Goal: Check status: Check status

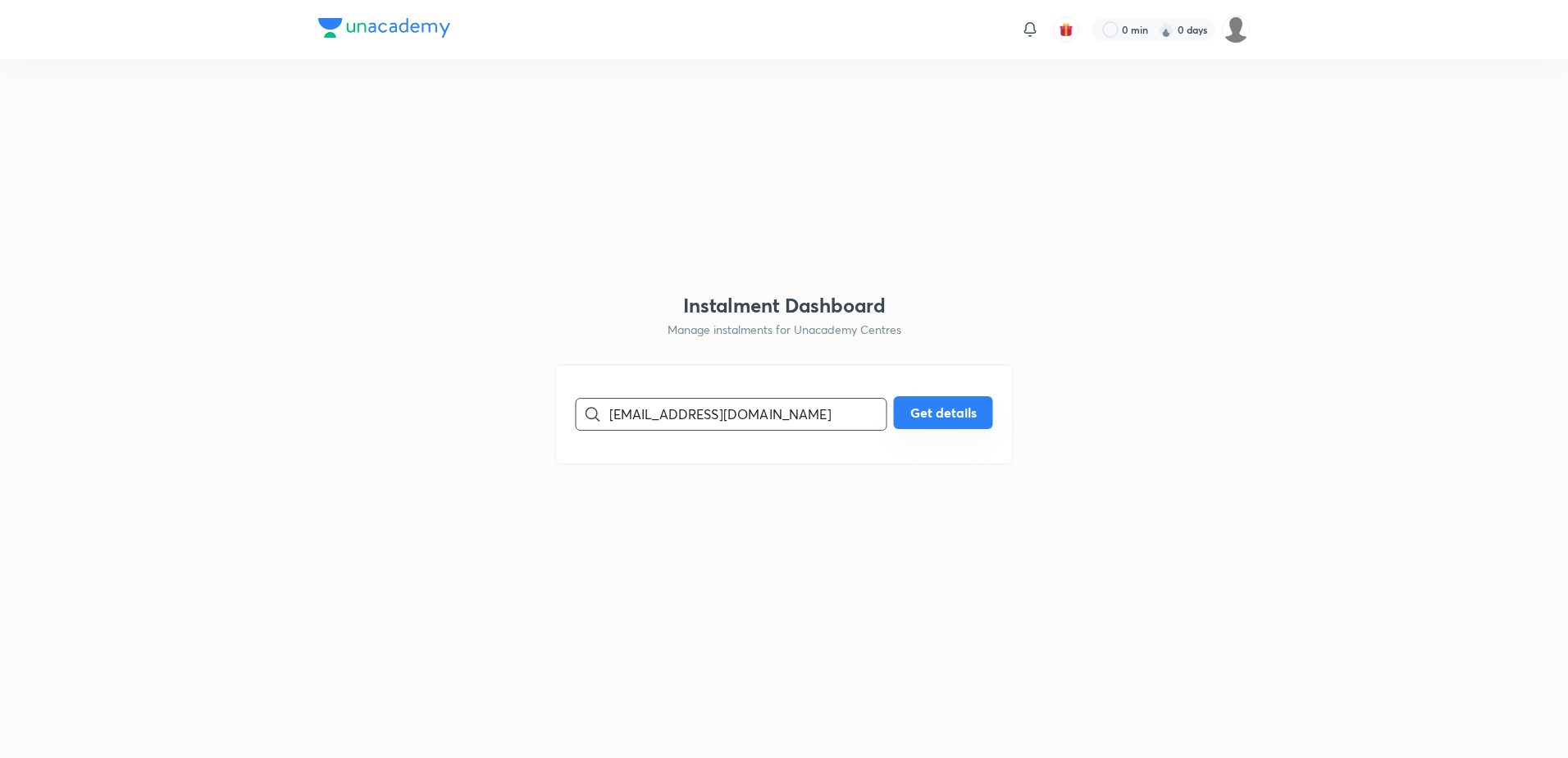
type input "[EMAIL_ADDRESS][DOMAIN_NAME]"
click at [974, 411] on button "Get details" at bounding box center [943, 412] width 99 height 32
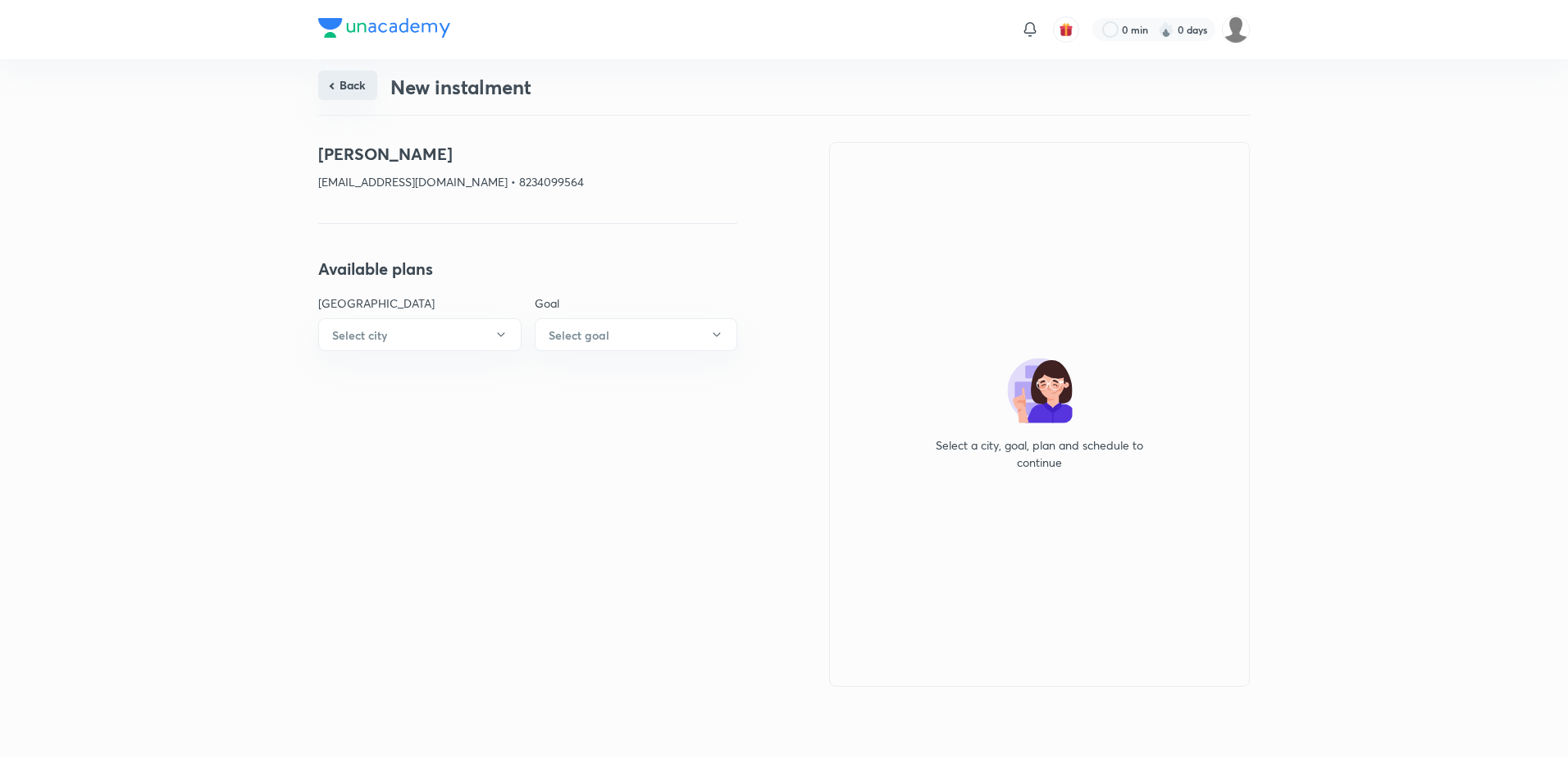
click at [365, 85] on button "Back" at bounding box center [347, 86] width 59 height 30
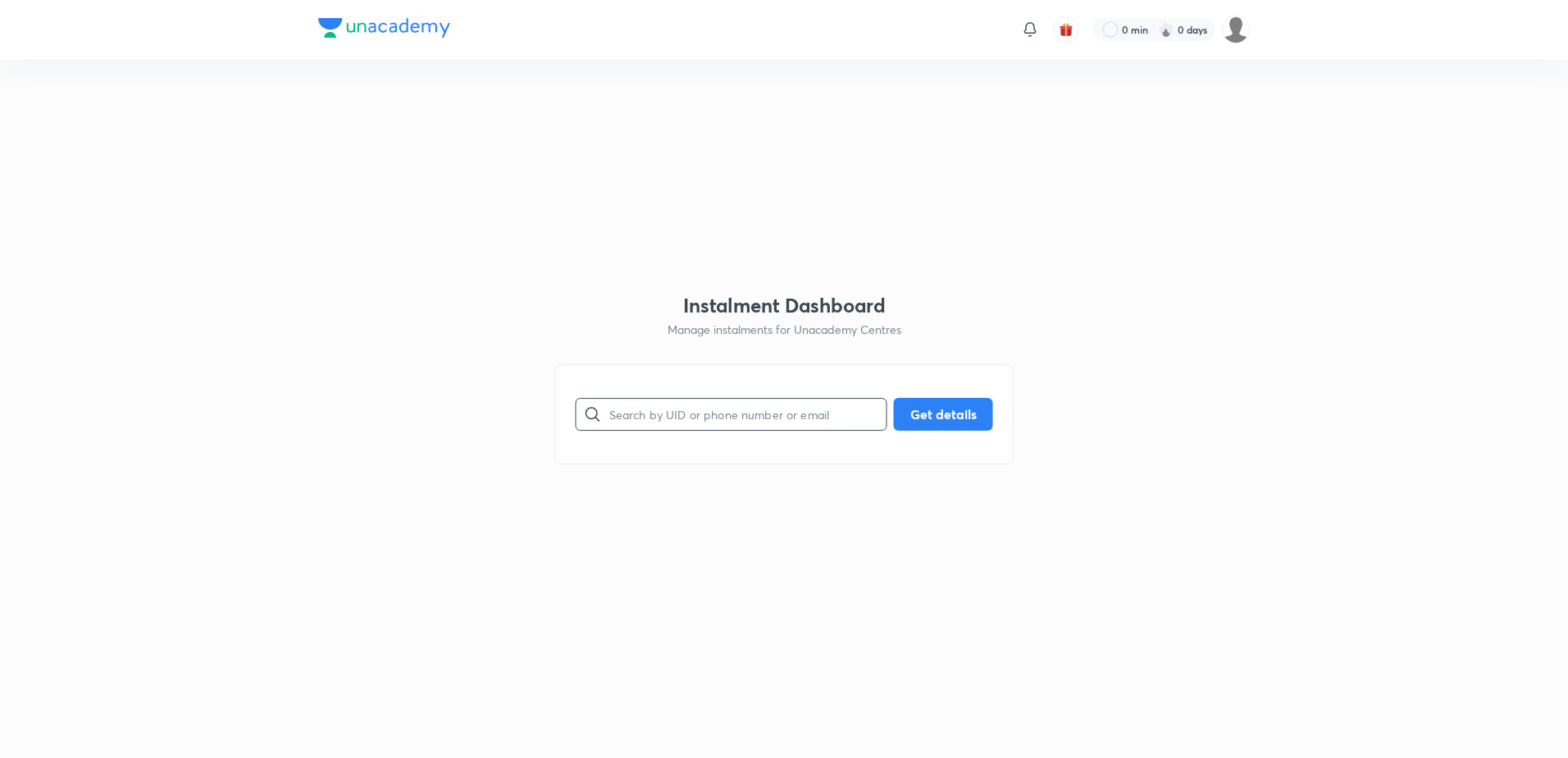
click at [647, 405] on input "text" at bounding box center [747, 414] width 277 height 42
paste input "[EMAIL_ADDRESS][DOMAIN_NAME]"
type input "[EMAIL_ADDRESS][DOMAIN_NAME]"
click at [940, 414] on button "Get details" at bounding box center [943, 412] width 99 height 32
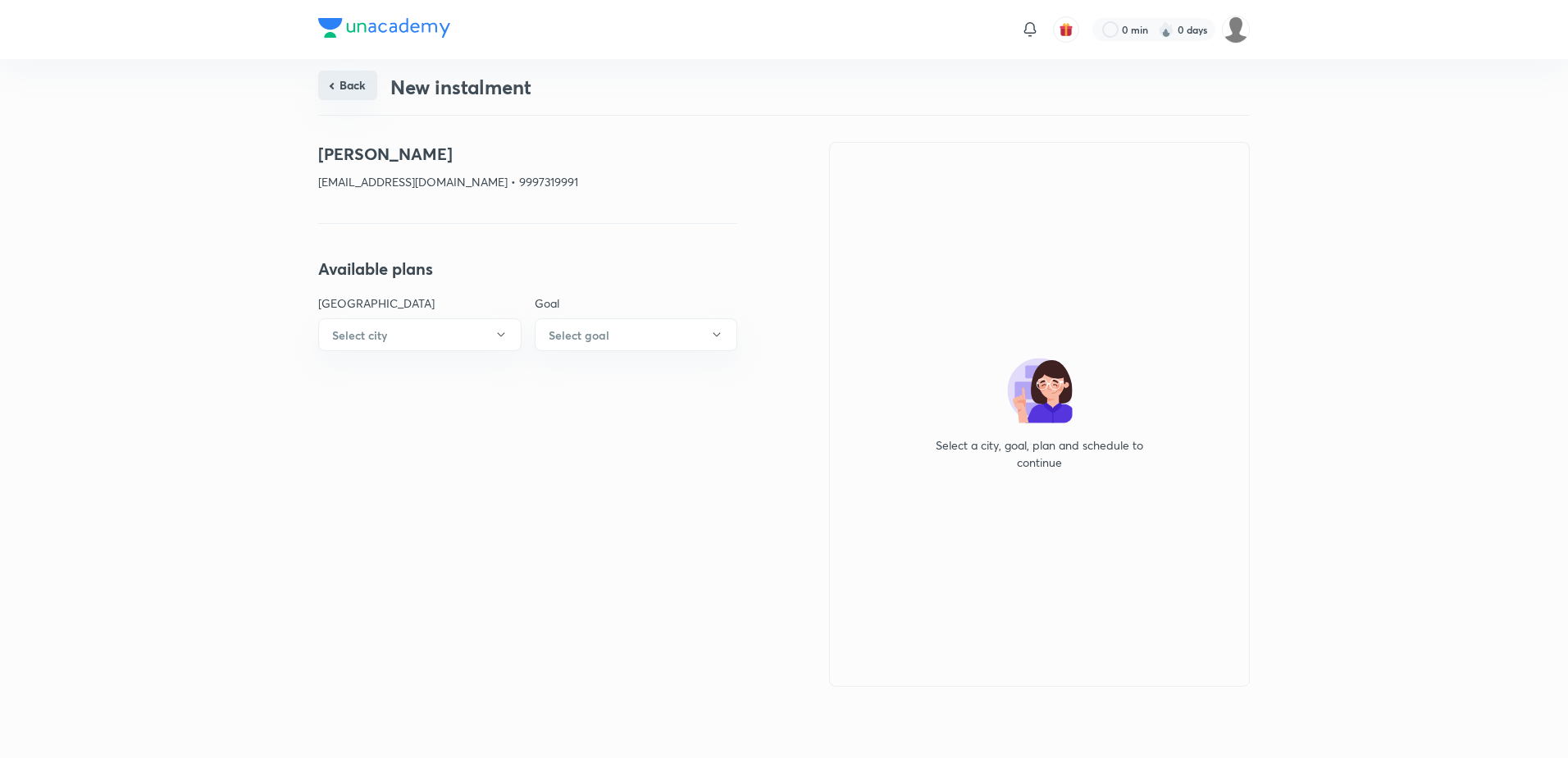
click at [356, 92] on button "Back" at bounding box center [347, 86] width 59 height 30
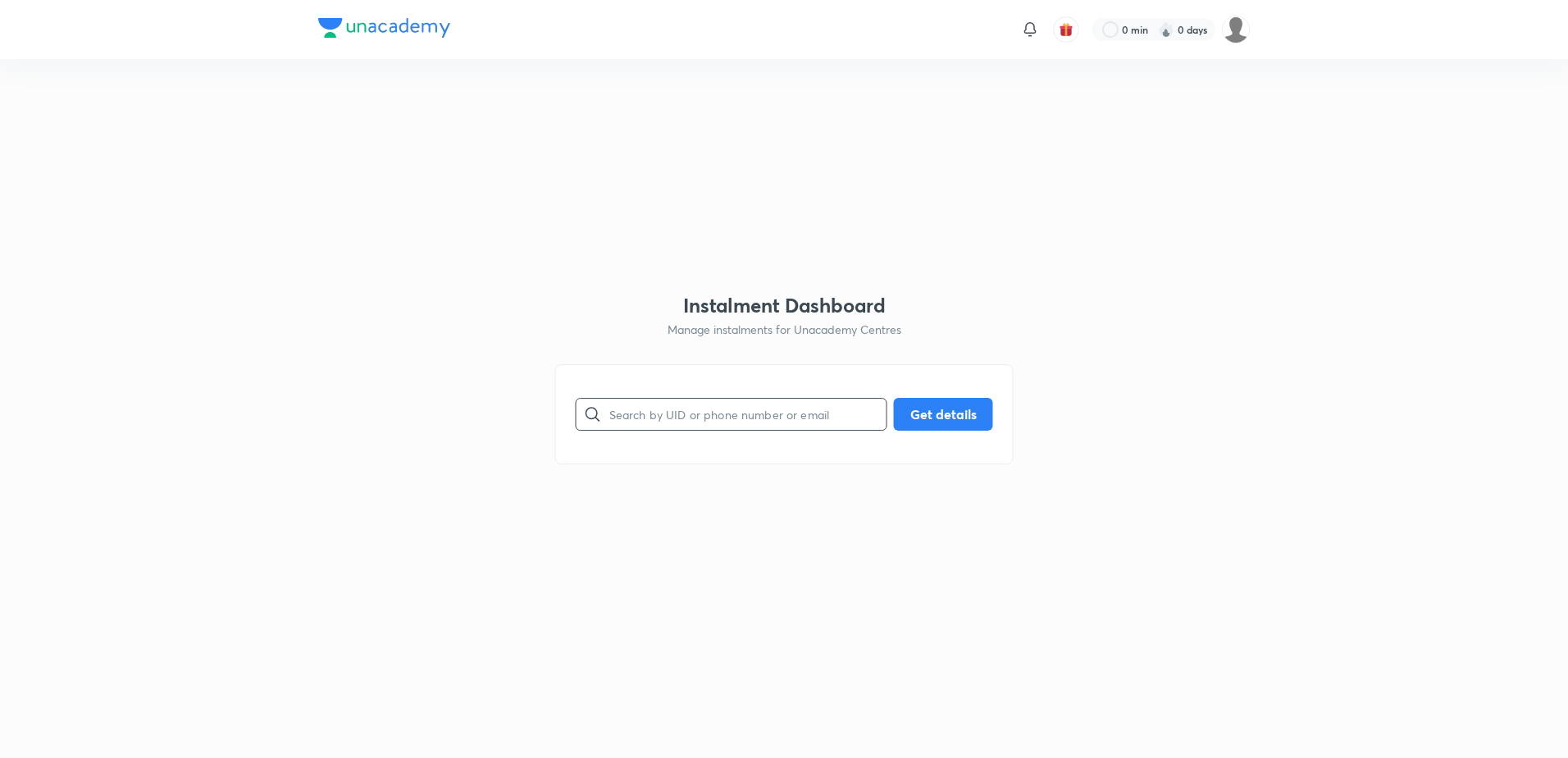
click at [689, 409] on input "text" at bounding box center [747, 414] width 277 height 42
paste input "[EMAIL_ADDRESS][DOMAIN_NAME]"
type input "[EMAIL_ADDRESS][DOMAIN_NAME]"
click at [944, 417] on button "Get details" at bounding box center [943, 412] width 99 height 32
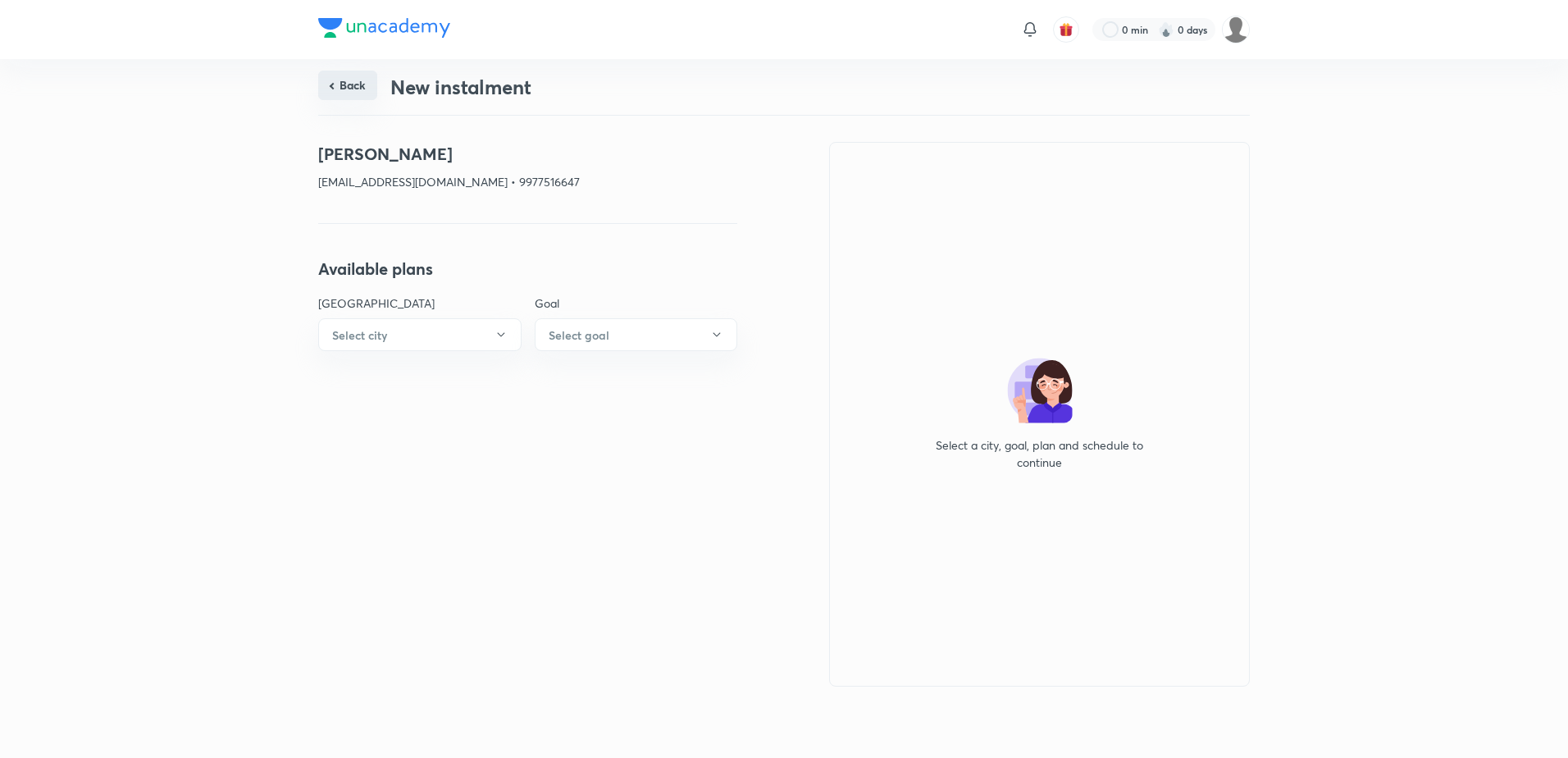
click at [351, 75] on button "Back" at bounding box center [347, 86] width 59 height 30
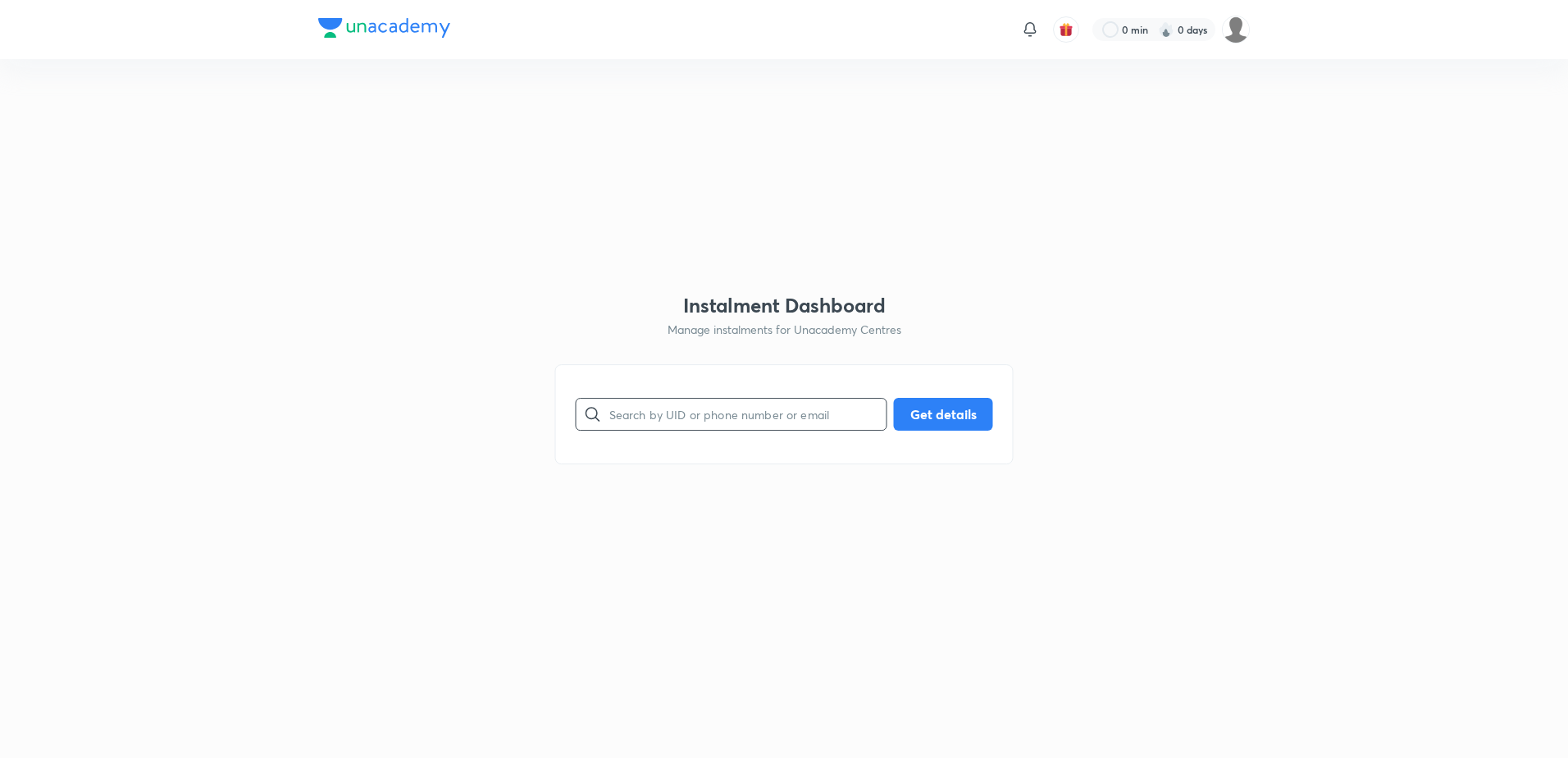
click at [662, 423] on input "text" at bounding box center [747, 414] width 277 height 42
paste input "[EMAIL_ADDRESS][DOMAIN_NAME]"
type input "[EMAIL_ADDRESS][DOMAIN_NAME]"
click at [921, 410] on button "Get details" at bounding box center [943, 412] width 99 height 32
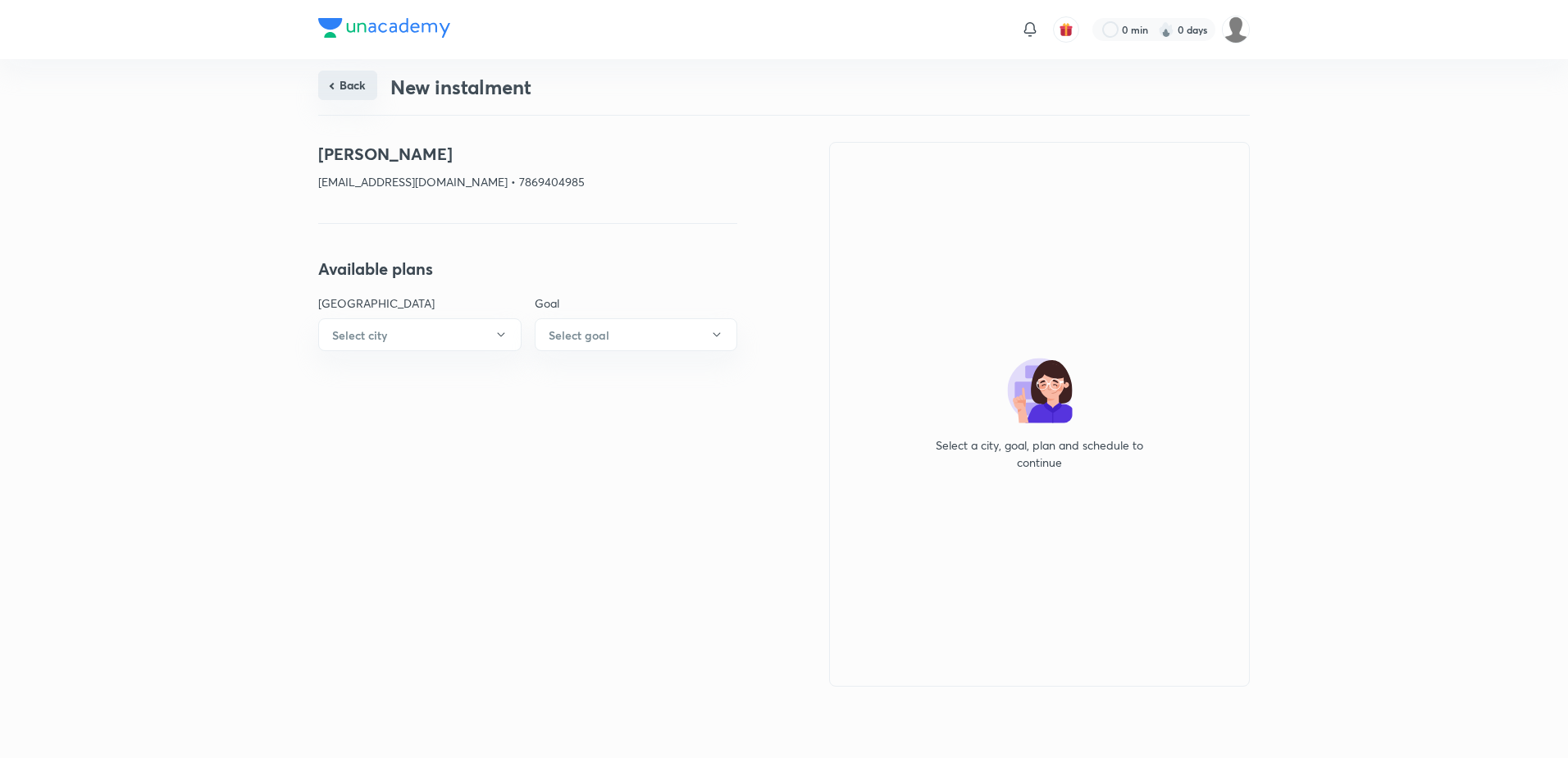
click at [352, 89] on button "Back" at bounding box center [347, 86] width 59 height 30
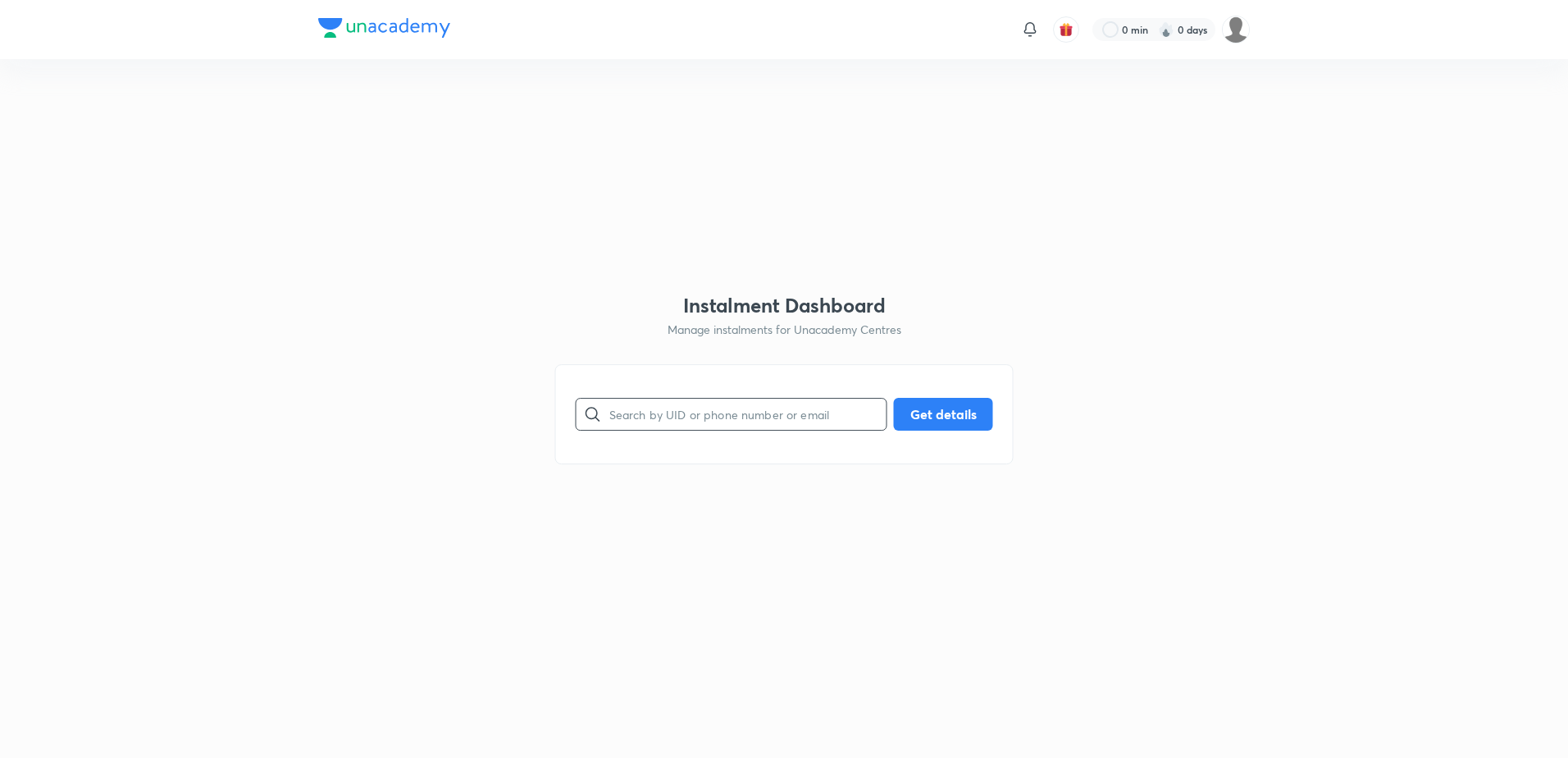
click at [717, 413] on input "text" at bounding box center [747, 414] width 277 height 42
paste input "[EMAIL_ADDRESS][DOMAIN_NAME]"
type input "[EMAIL_ADDRESS][DOMAIN_NAME]"
click at [934, 412] on button "Get details" at bounding box center [943, 412] width 99 height 32
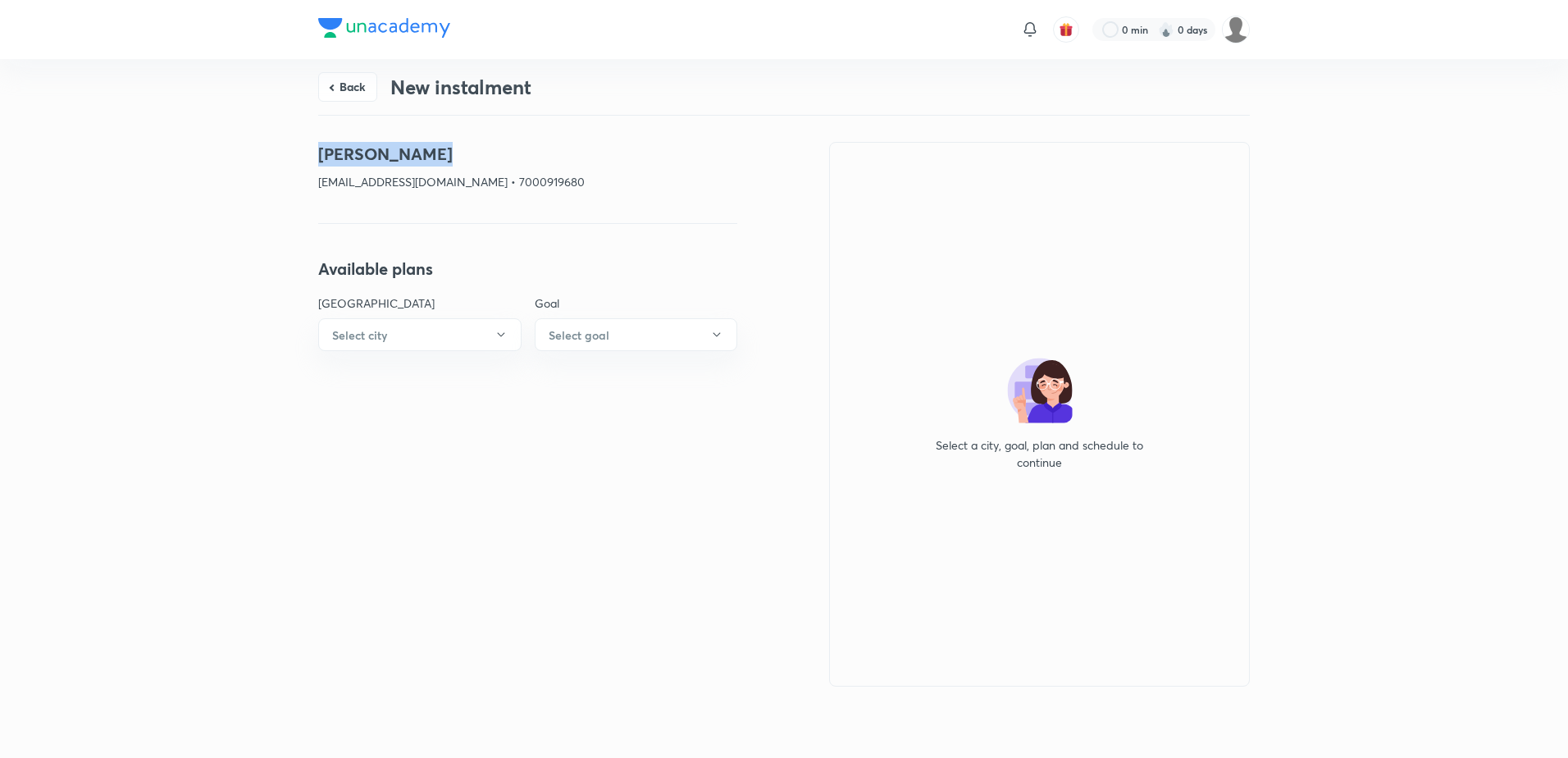
drag, startPoint x: 497, startPoint y: 154, endPoint x: 303, endPoint y: 152, distance: 194.0
click at [303, 152] on div "Back New instalment [PERSON_NAME] [EMAIL_ADDRESS][DOMAIN_NAME] • 7000919680 Ava…" at bounding box center [784, 405] width 1568 height 693
copy h4 "[PERSON_NAME]"
click at [352, 83] on button "Back" at bounding box center [347, 86] width 59 height 30
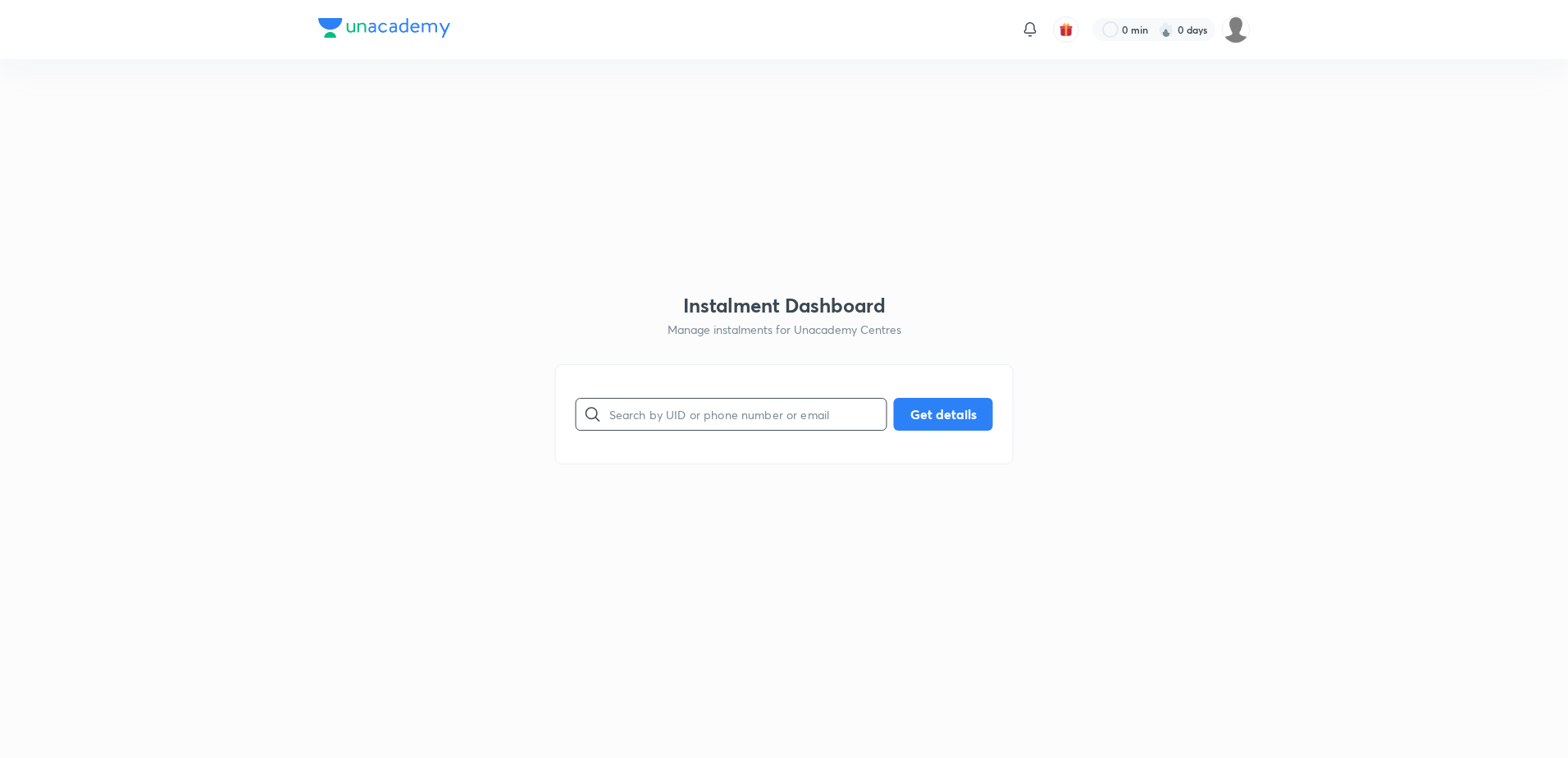
click at [636, 411] on input "text" at bounding box center [747, 414] width 277 height 42
paste input "[EMAIL_ADDRESS][DOMAIN_NAME]"
type input "[EMAIL_ADDRESS][DOMAIN_NAME]"
click at [998, 414] on div "[EMAIL_ADDRESS][DOMAIN_NAME] ​ Get details" at bounding box center [784, 414] width 458 height 100
click at [961, 413] on button "Get details" at bounding box center [943, 412] width 99 height 32
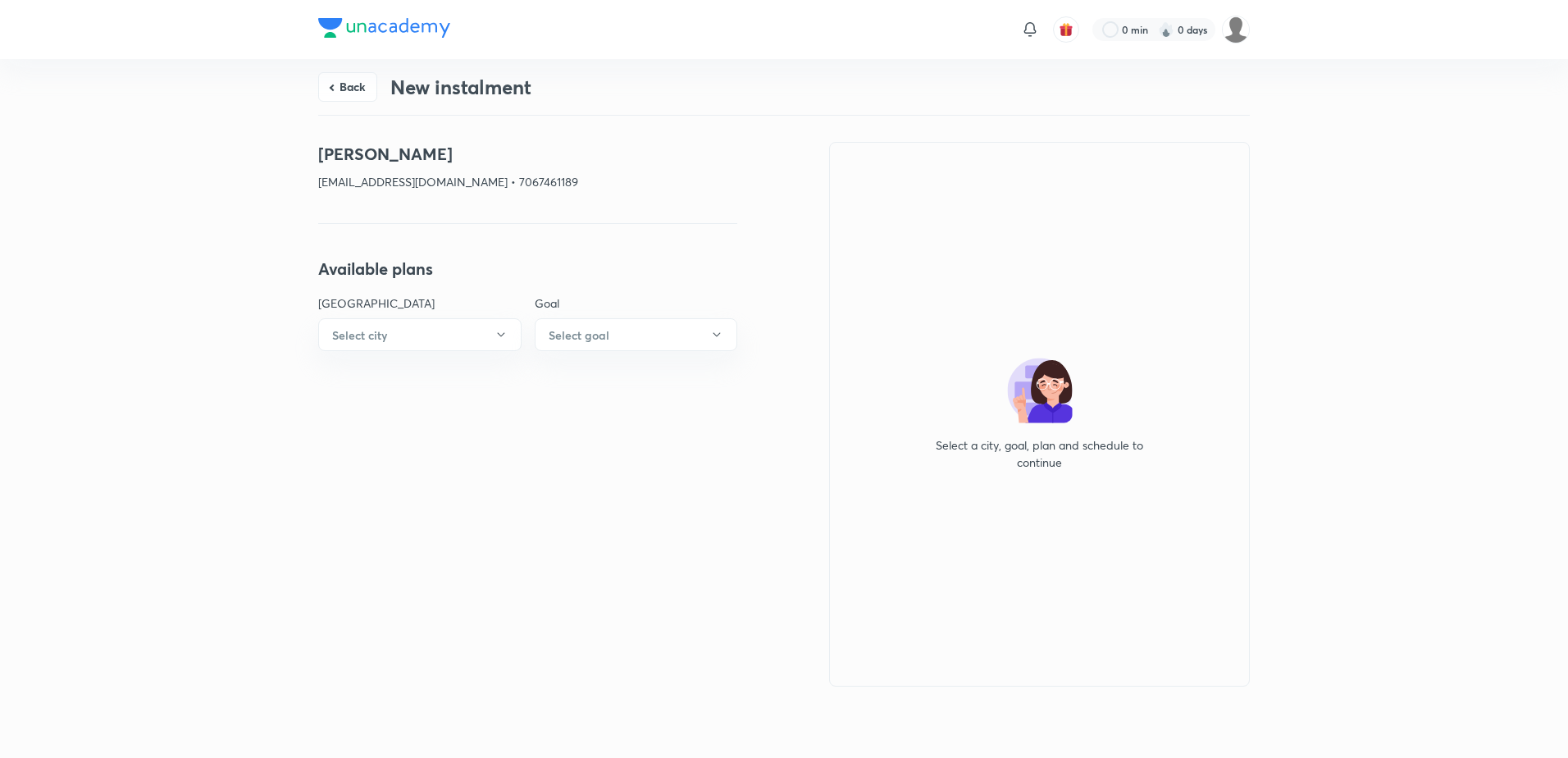
drag, startPoint x: 466, startPoint y: 159, endPoint x: 293, endPoint y: 158, distance: 173.0
click at [293, 158] on div "Back New instalment [PERSON_NAME] [EMAIL_ADDRESS][DOMAIN_NAME] • 7067461189 Ava…" at bounding box center [784, 405] width 1568 height 693
copy h4 "[PERSON_NAME]"
click at [329, 83] on button "Back" at bounding box center [347, 86] width 59 height 30
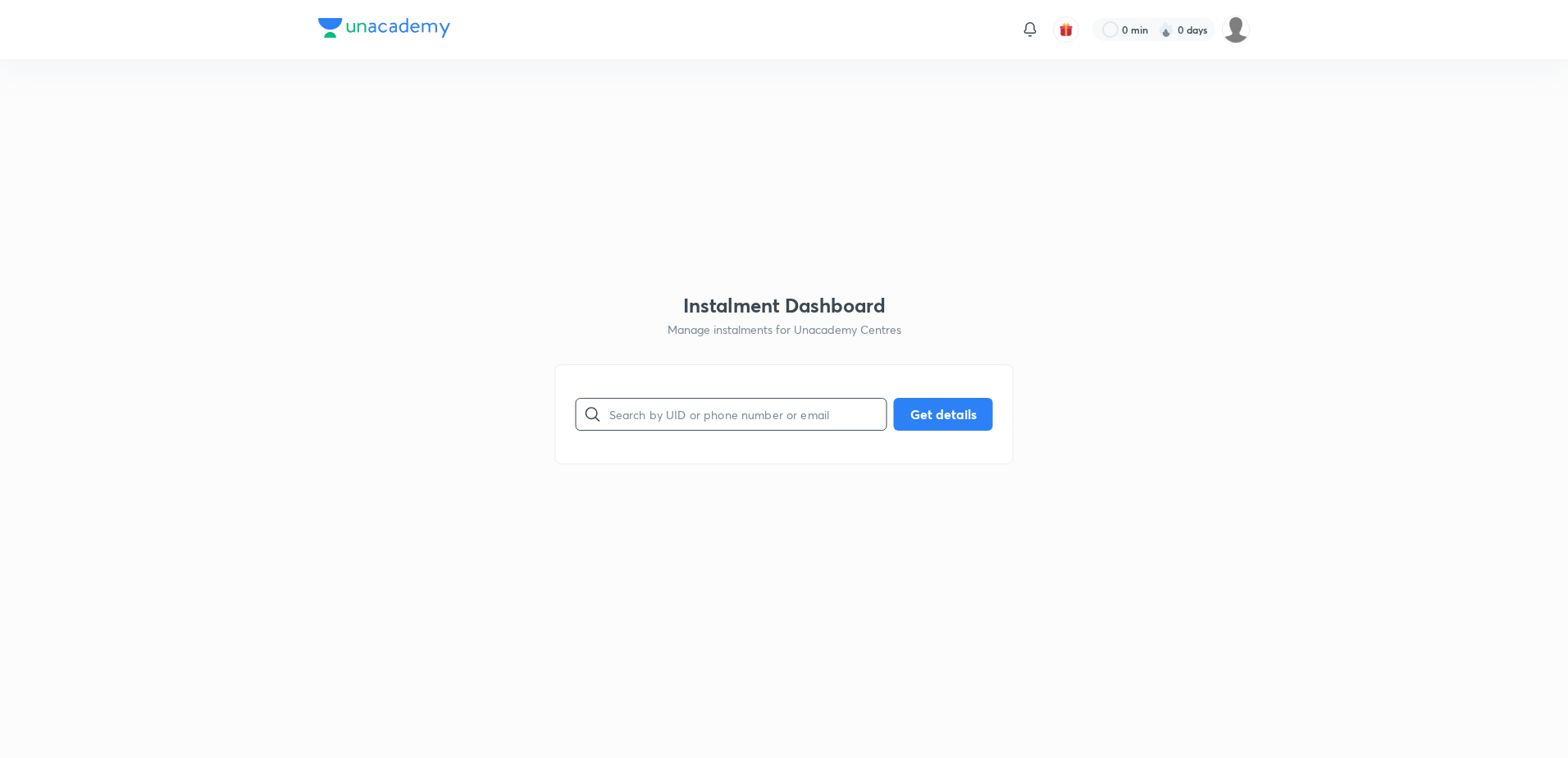
click at [759, 413] on input "text" at bounding box center [747, 414] width 277 height 42
paste input "[EMAIL_ADDRESS][DOMAIN_NAME]"
type input "[EMAIL_ADDRESS][DOMAIN_NAME]"
click at [908, 407] on button "Get details" at bounding box center [943, 412] width 99 height 32
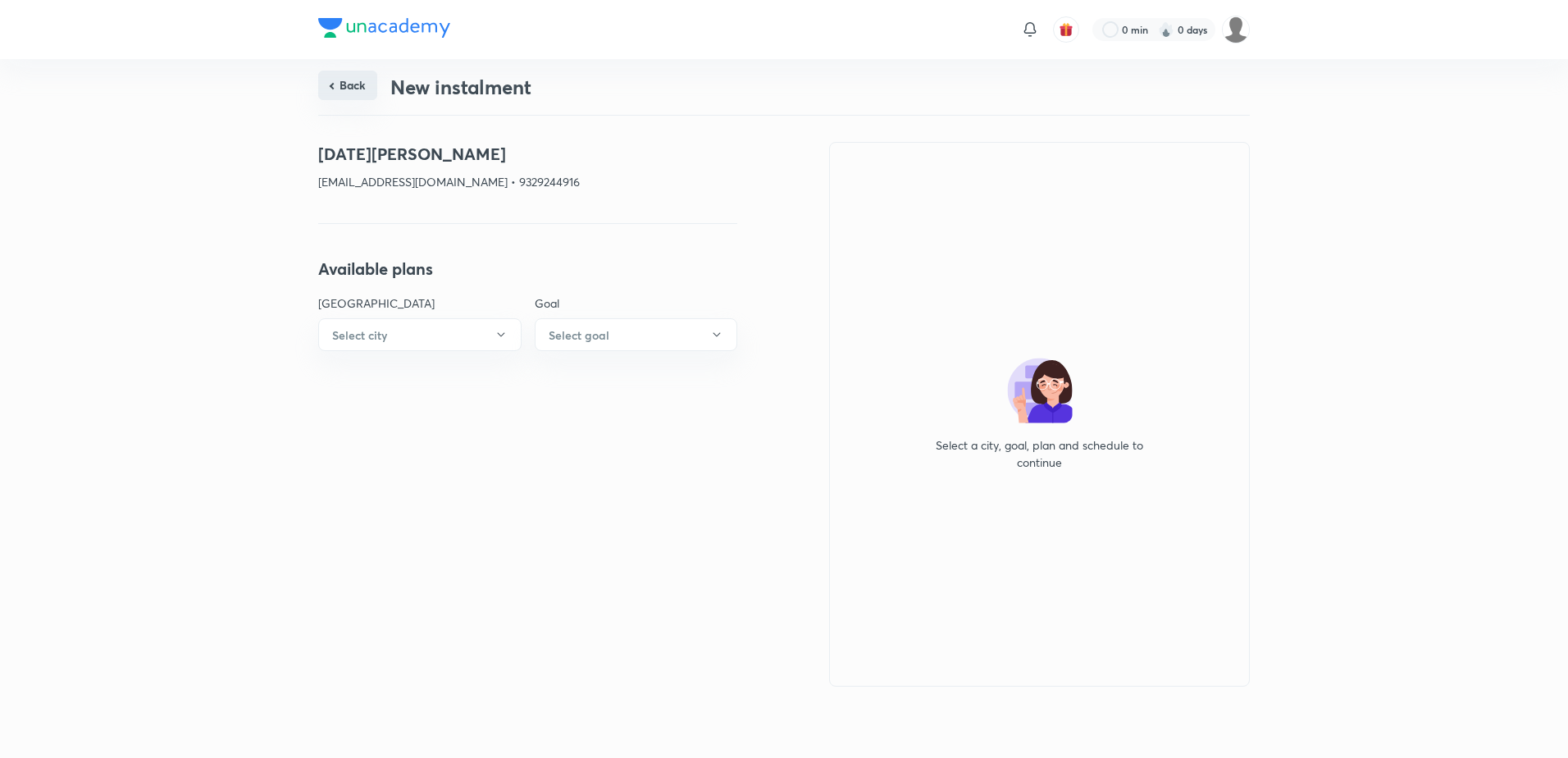
click at [359, 82] on button "Back" at bounding box center [347, 86] width 59 height 30
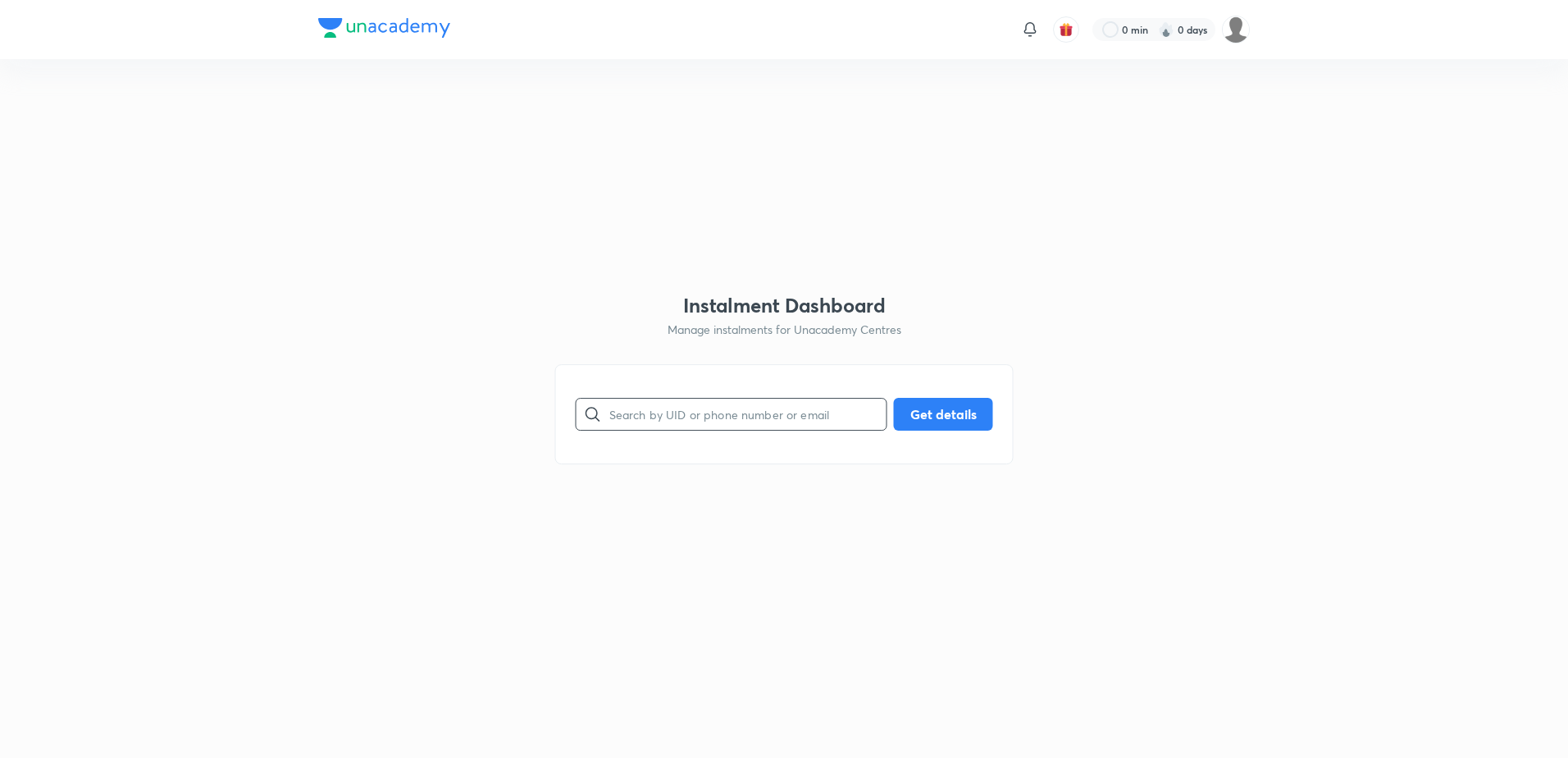
click at [710, 414] on input "text" at bounding box center [747, 414] width 277 height 42
paste input "[EMAIL_ADDRESS][DOMAIN_NAME]"
type input "[EMAIL_ADDRESS][DOMAIN_NAME]"
click at [900, 404] on button "Get details" at bounding box center [943, 412] width 99 height 32
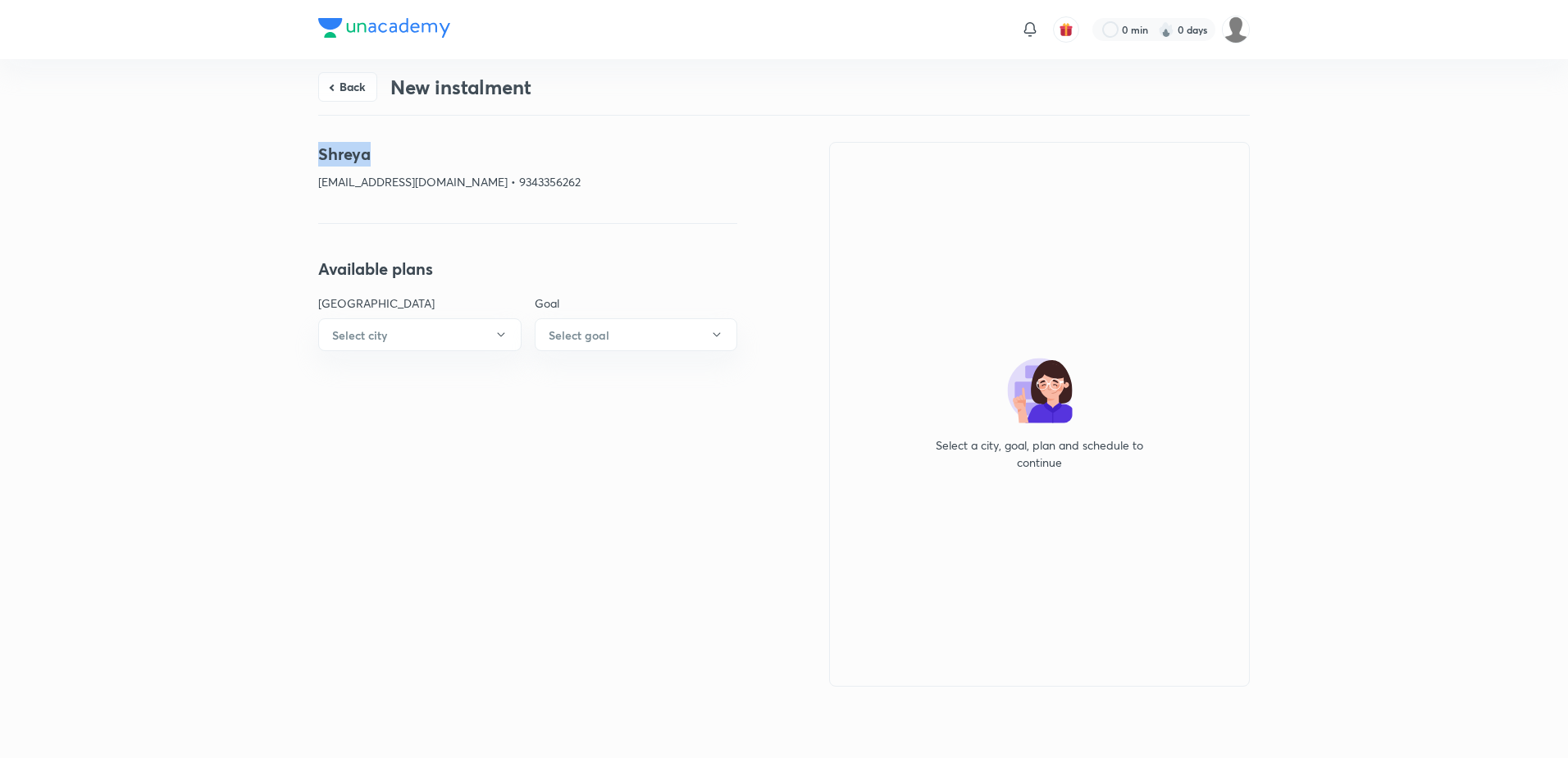
drag, startPoint x: 437, startPoint y: 146, endPoint x: 281, endPoint y: 146, distance: 156.0
click at [281, 146] on div "Back New instalment Shreya [EMAIL_ADDRESS][DOMAIN_NAME] • 9343356262 Available …" at bounding box center [784, 405] width 1568 height 693
copy h4 "Shreya"
click at [354, 79] on button "Back" at bounding box center [347, 86] width 59 height 30
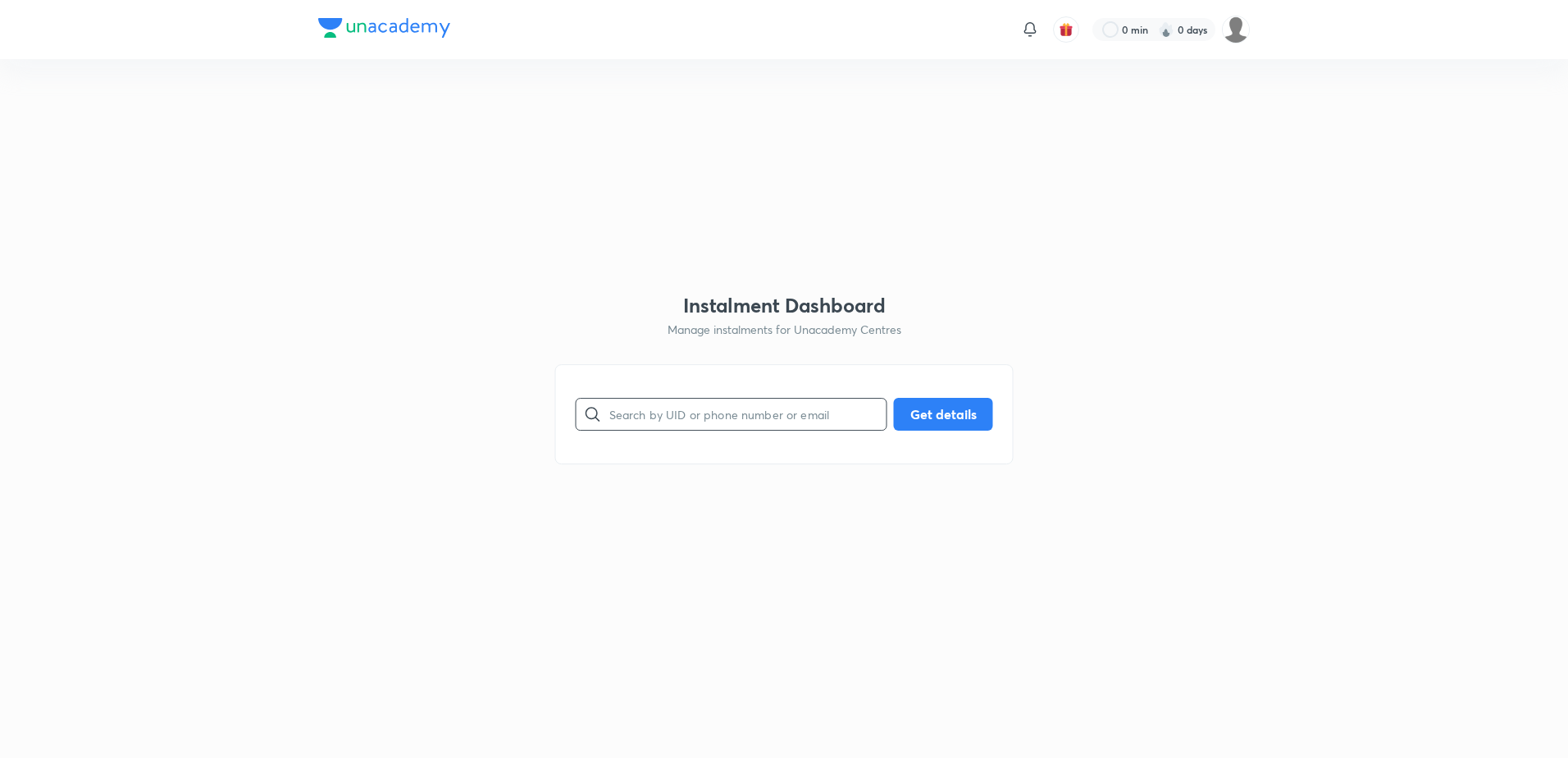
click at [649, 407] on input "text" at bounding box center [747, 414] width 277 height 42
paste input "[EMAIL_ADDRESS][DOMAIN_NAME]"
click at [879, 418] on input "[EMAIL_ADDRESS][DOMAIN_NAME]" at bounding box center [747, 414] width 277 height 42
type input "[EMAIL_ADDRESS][DOMAIN_NAME]"
click at [889, 416] on div "[EMAIL_ADDRESS][DOMAIN_NAME] ​ Get details" at bounding box center [784, 414] width 417 height 32
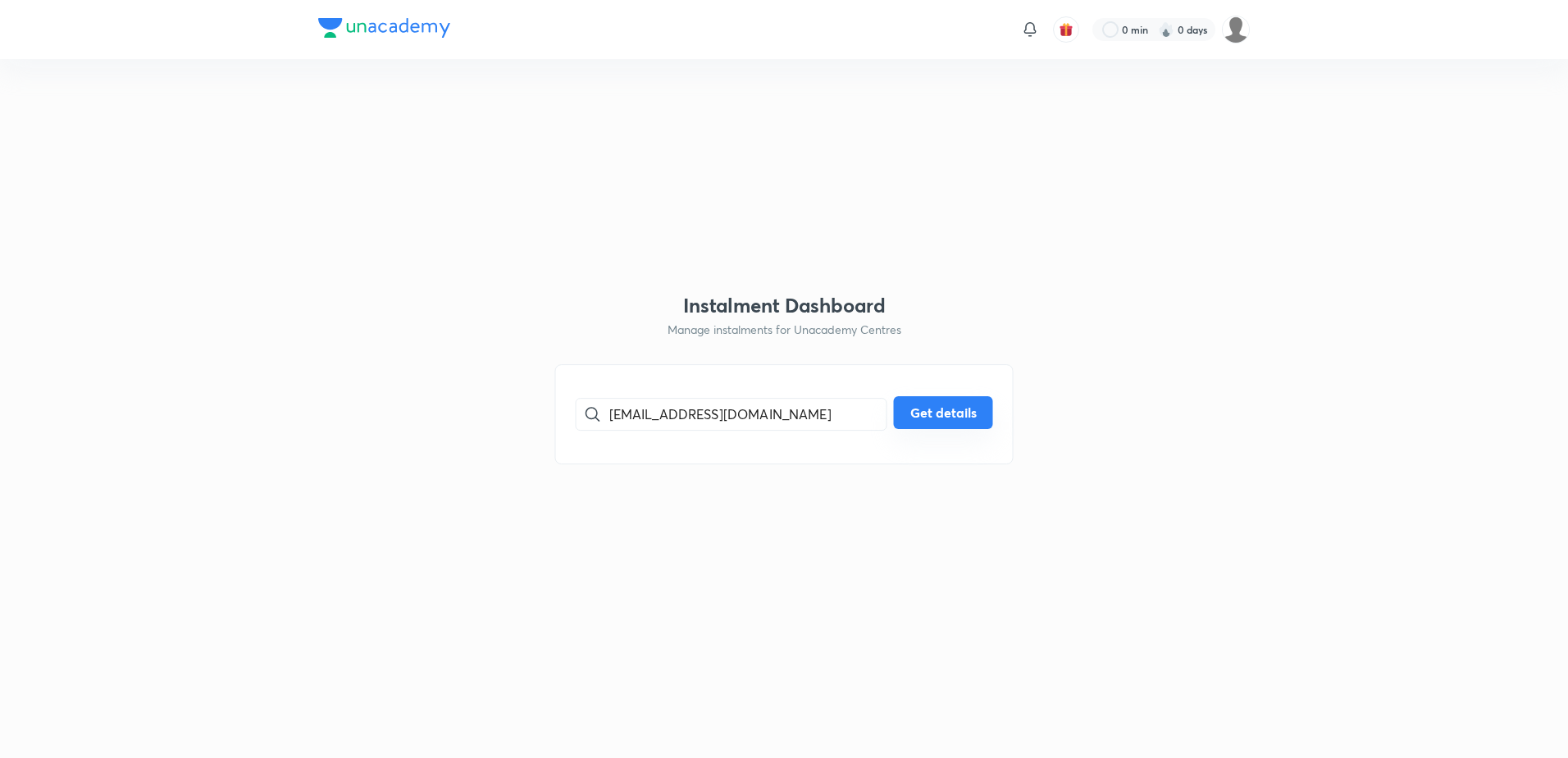
click at [894, 415] on button "Get details" at bounding box center [943, 412] width 99 height 32
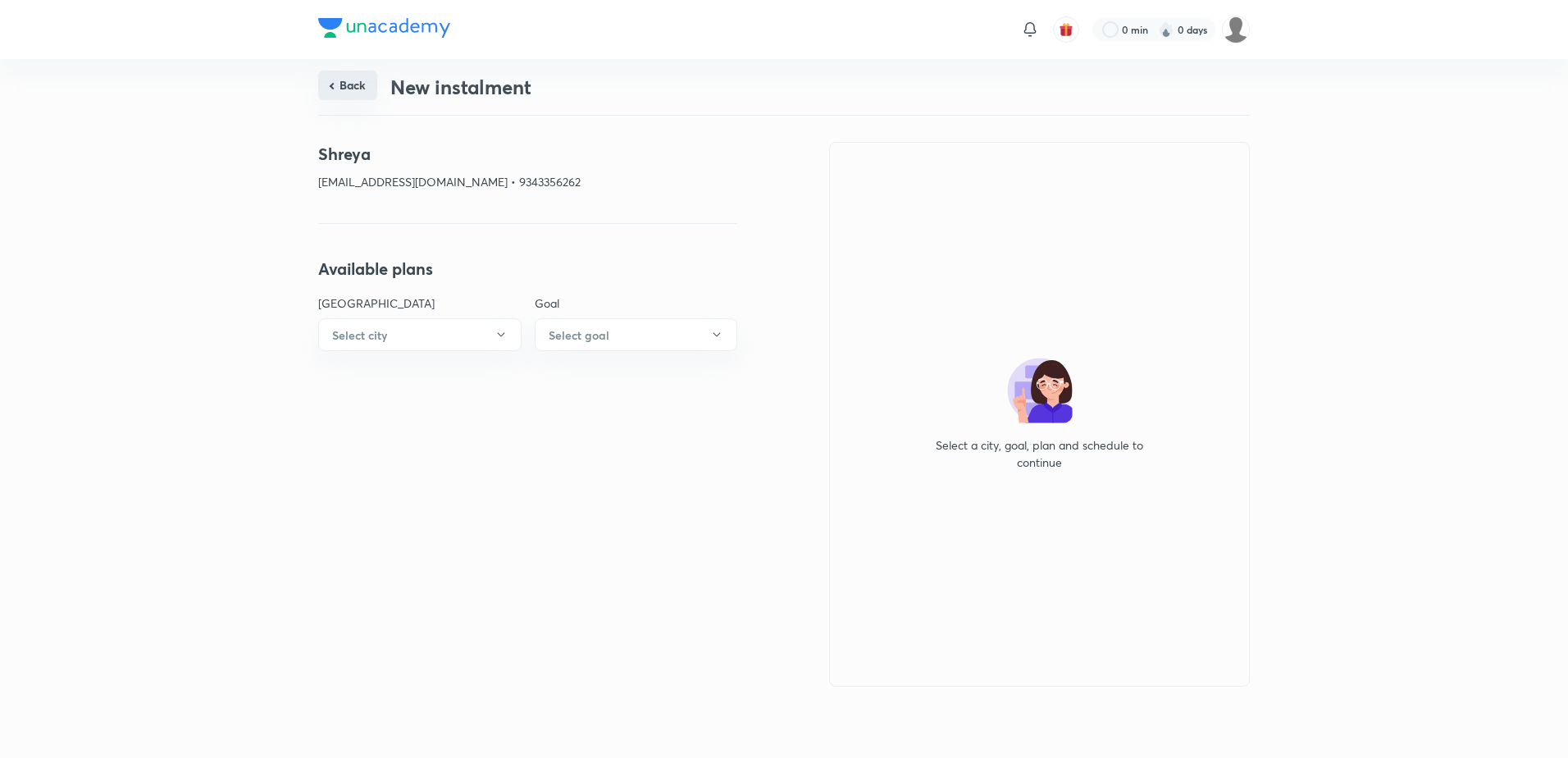
click at [358, 91] on button "Back" at bounding box center [347, 86] width 59 height 30
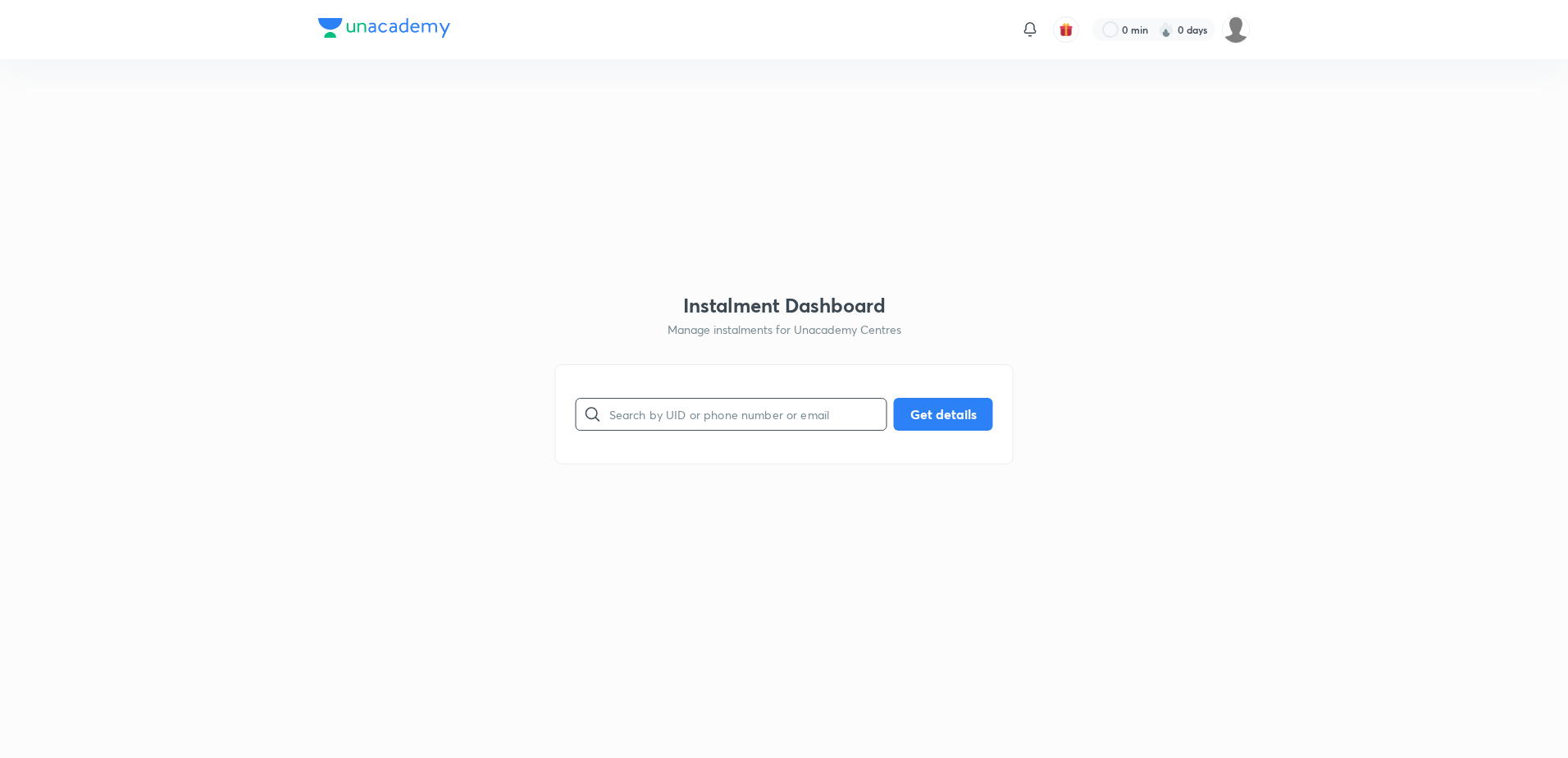
click at [668, 398] on div "​ Get details" at bounding box center [784, 414] width 458 height 100
click at [668, 403] on input "text" at bounding box center [747, 414] width 277 height 42
paste input "[EMAIL_ADDRESS][DOMAIN_NAME]"
type input "[EMAIL_ADDRESS][DOMAIN_NAME]"
click at [931, 407] on button "Get details" at bounding box center [943, 412] width 99 height 32
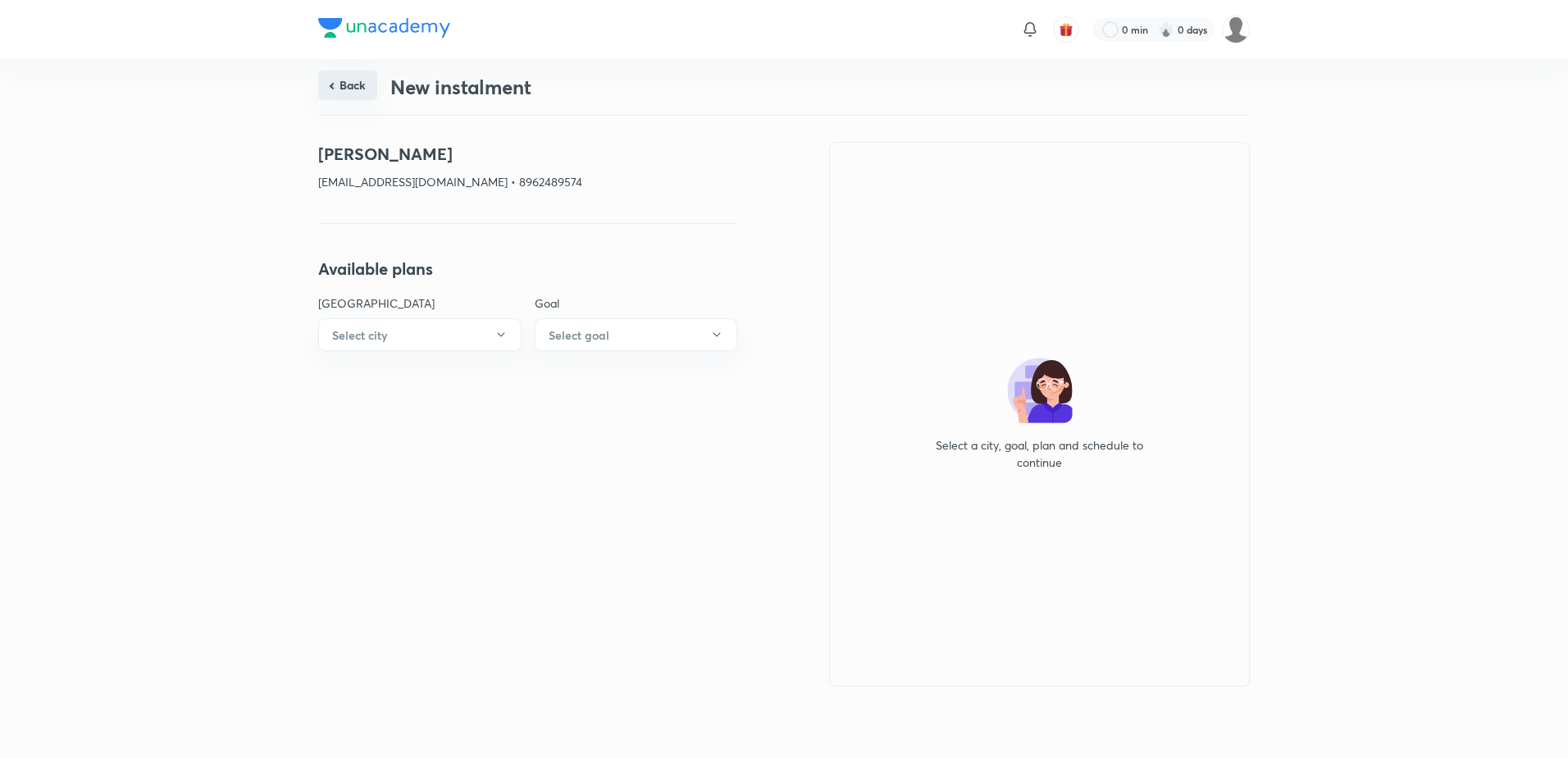
click at [355, 81] on button "Back" at bounding box center [347, 86] width 59 height 30
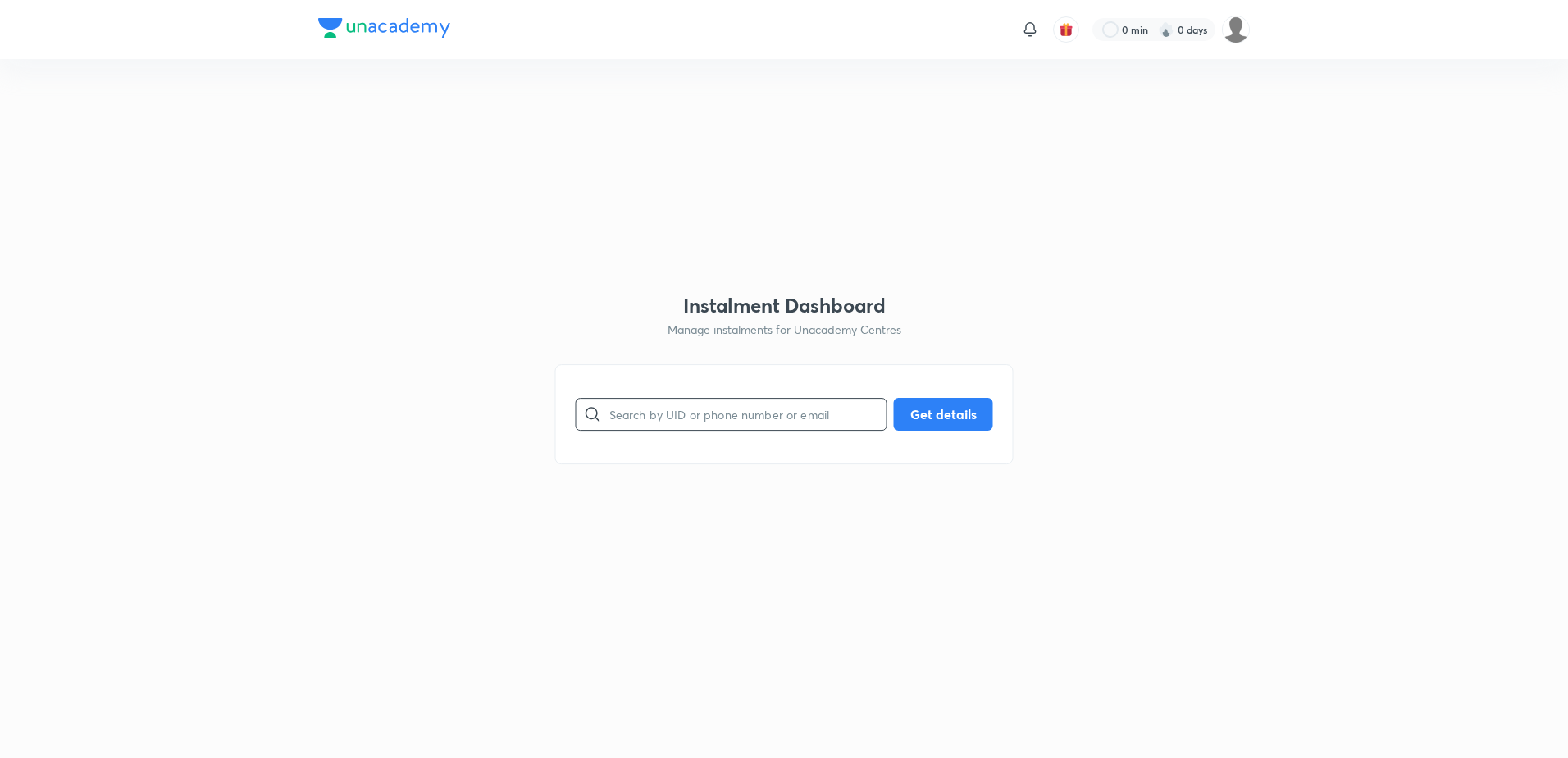
click at [710, 419] on input "text" at bounding box center [747, 414] width 277 height 42
paste input "[EMAIL_ADDRESS][DOMAIN_NAME]"
type input "[EMAIL_ADDRESS][DOMAIN_NAME]"
click at [926, 409] on button "Get details" at bounding box center [943, 412] width 99 height 32
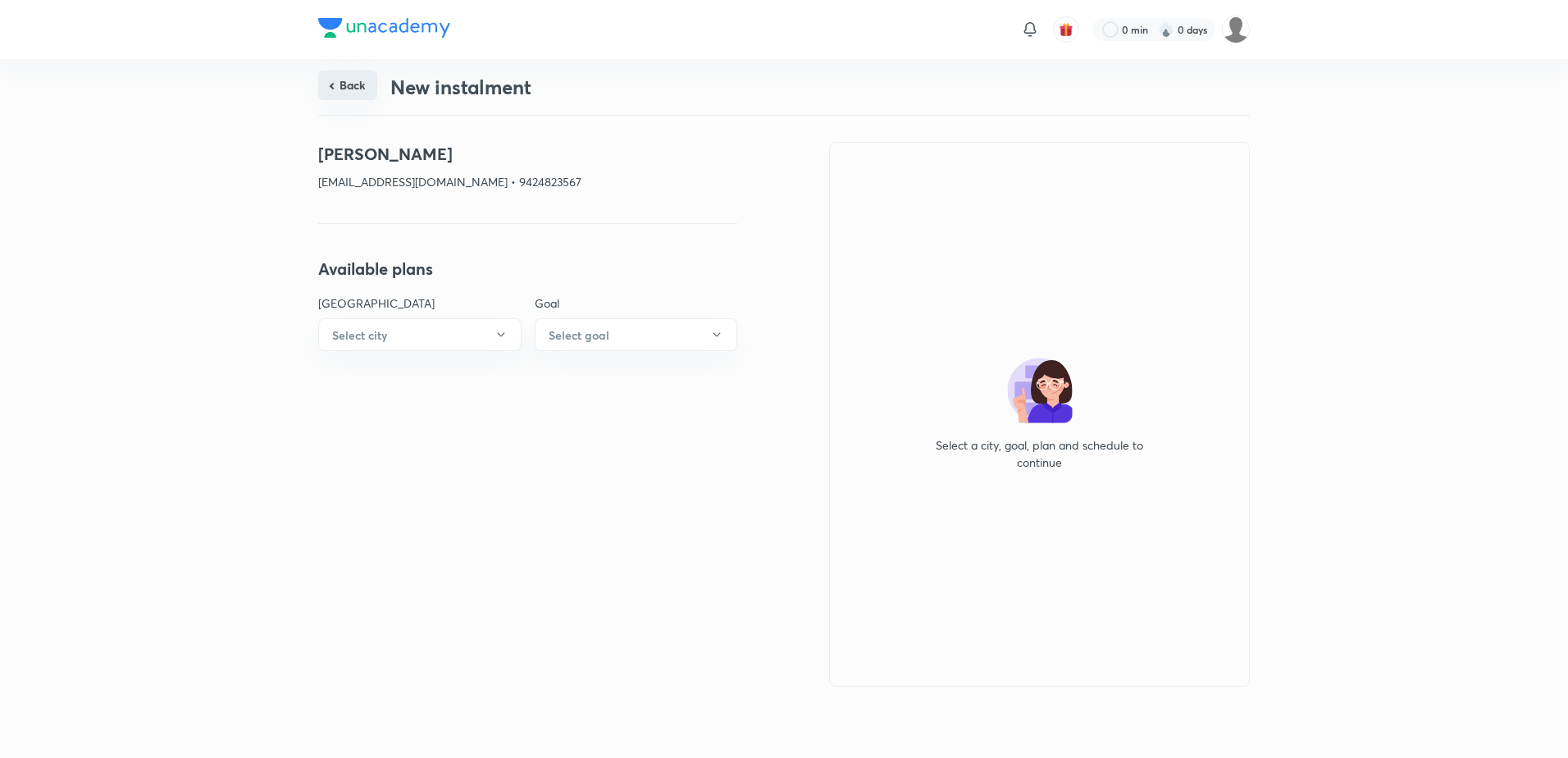
click at [330, 82] on button "Back" at bounding box center [347, 86] width 59 height 30
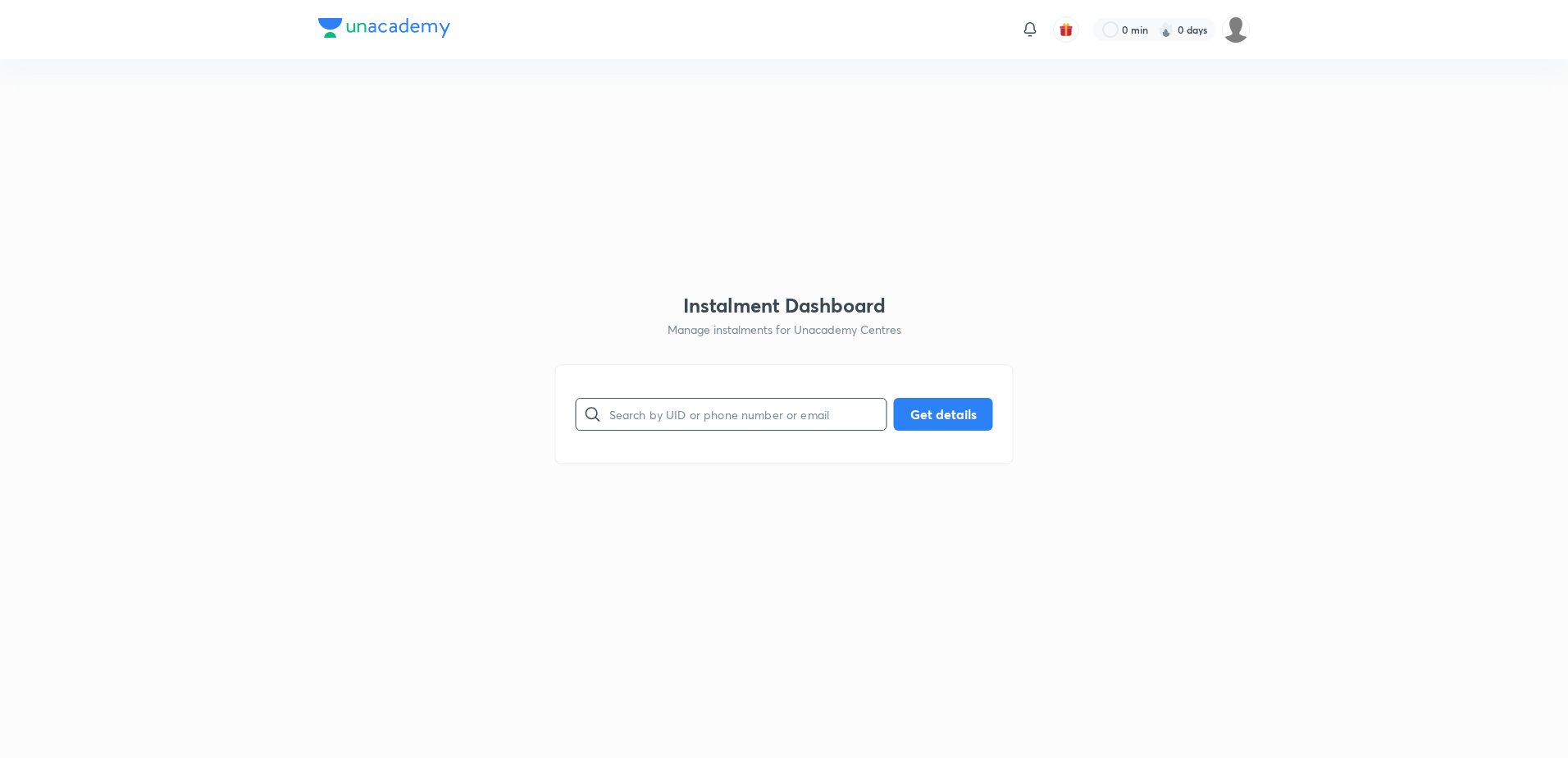
click at [751, 406] on input "text" at bounding box center [747, 414] width 277 height 42
paste input "[PERSON_NAME][EMAIL_ADDRESS][DOMAIN_NAME]"
type input "[PERSON_NAME][EMAIL_ADDRESS][DOMAIN_NAME]"
click at [914, 409] on button "Get details" at bounding box center [943, 412] width 99 height 32
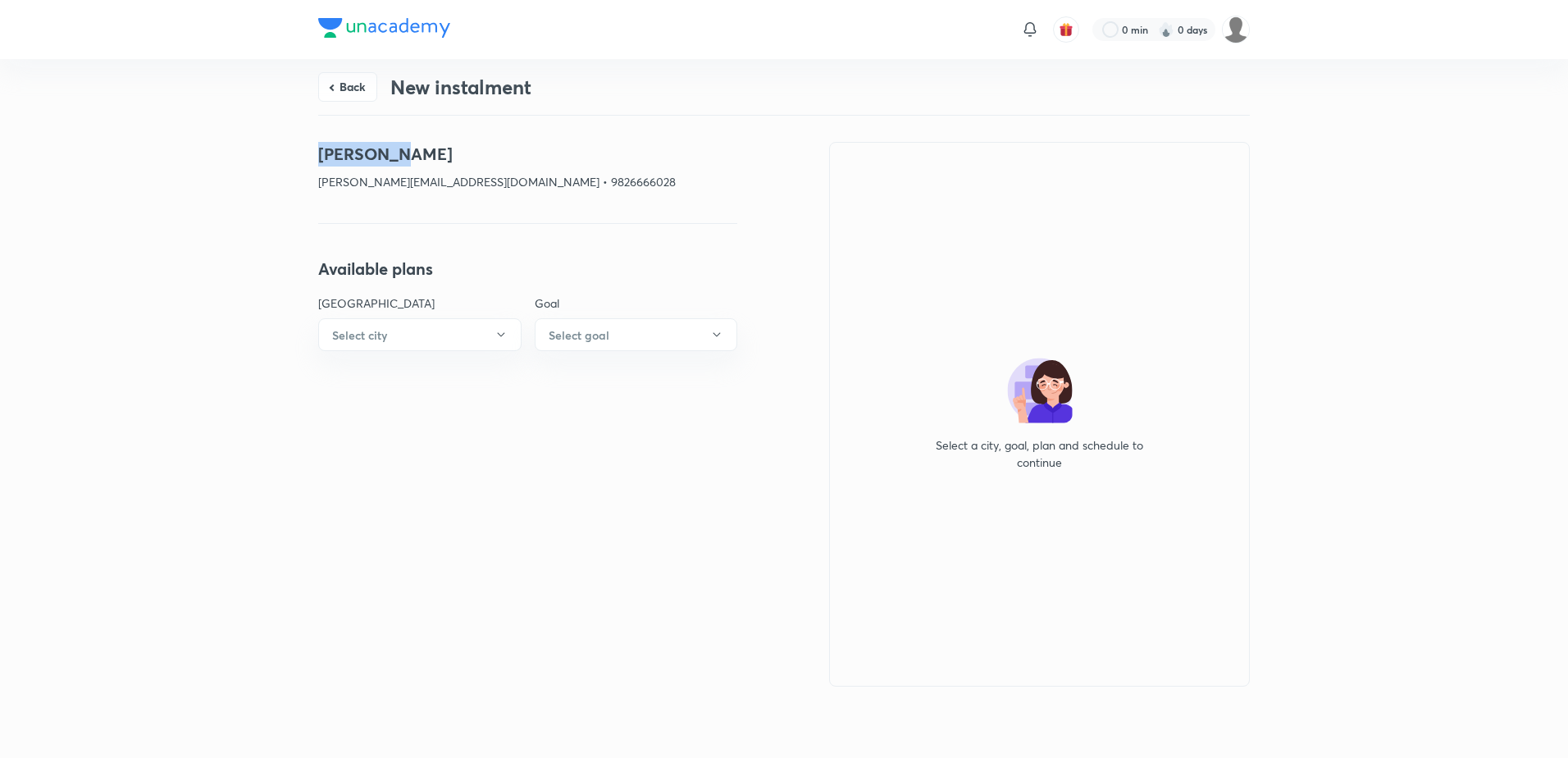
drag, startPoint x: 392, startPoint y: 154, endPoint x: 287, endPoint y: 151, distance: 105.0
click at [287, 151] on div "Back New instalment [PERSON_NAME][GEOGRAPHIC_DATA][PERSON_NAME][EMAIL_ADDRESS][…" at bounding box center [784, 405] width 1568 height 693
copy h4 "[PERSON_NAME]"
click at [360, 79] on button "Back" at bounding box center [347, 86] width 59 height 30
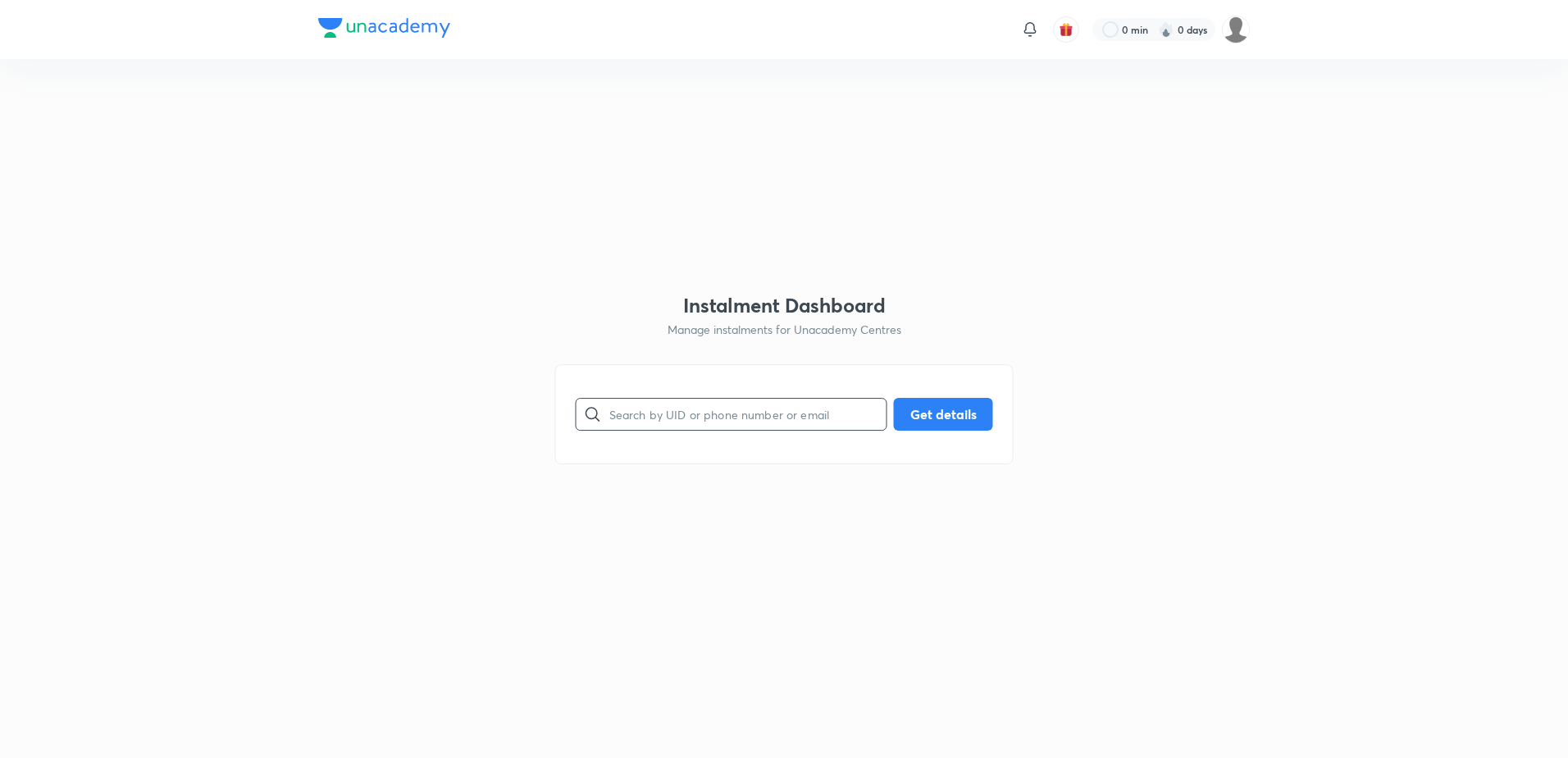
click at [649, 422] on input "text" at bounding box center [747, 414] width 277 height 42
paste input "[EMAIL_ADDRESS][DOMAIN_NAME]"
type input "[EMAIL_ADDRESS][DOMAIN_NAME]"
click at [918, 417] on button "Get details" at bounding box center [943, 412] width 99 height 32
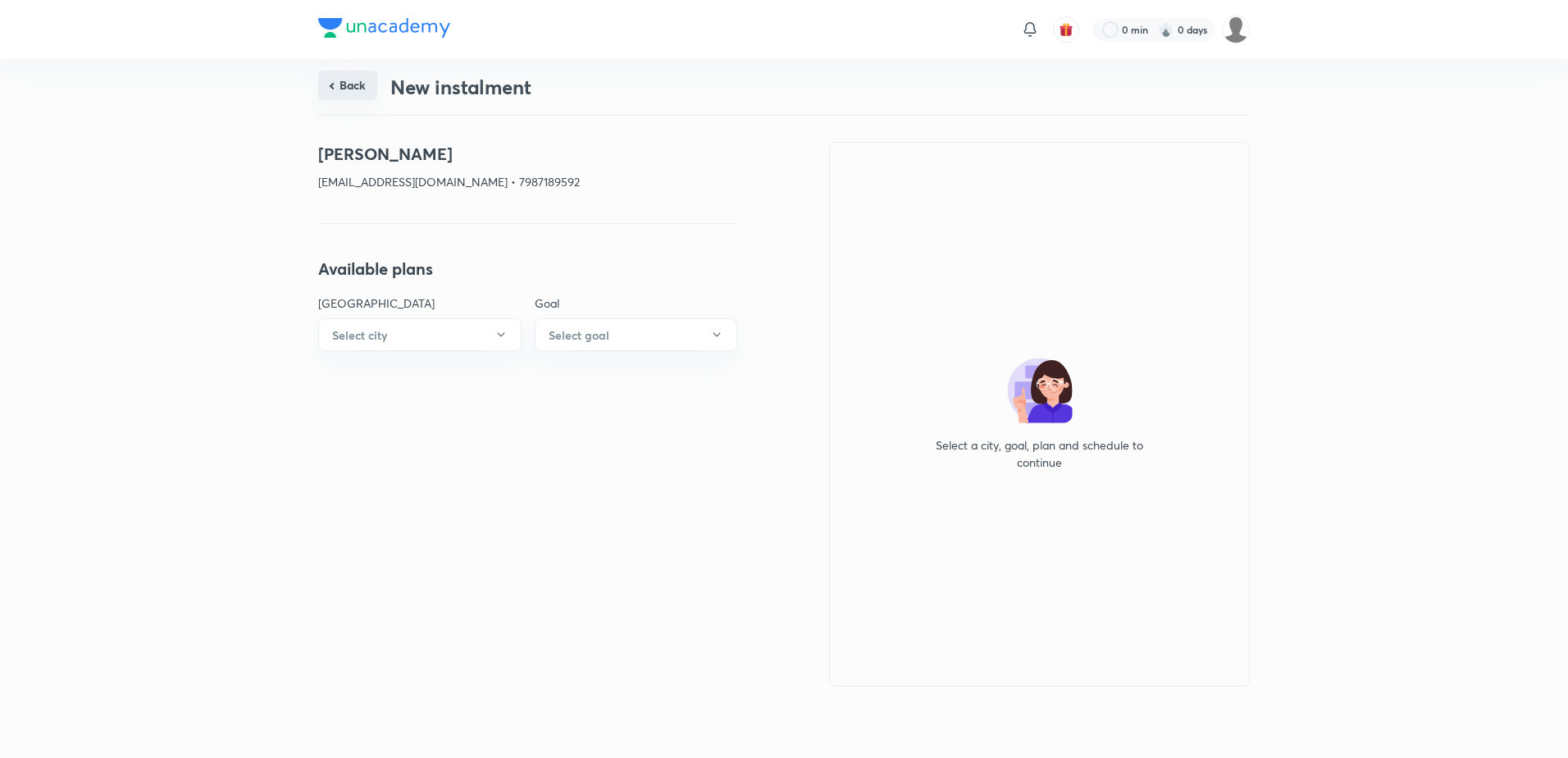
click at [357, 89] on button "Back" at bounding box center [347, 86] width 59 height 30
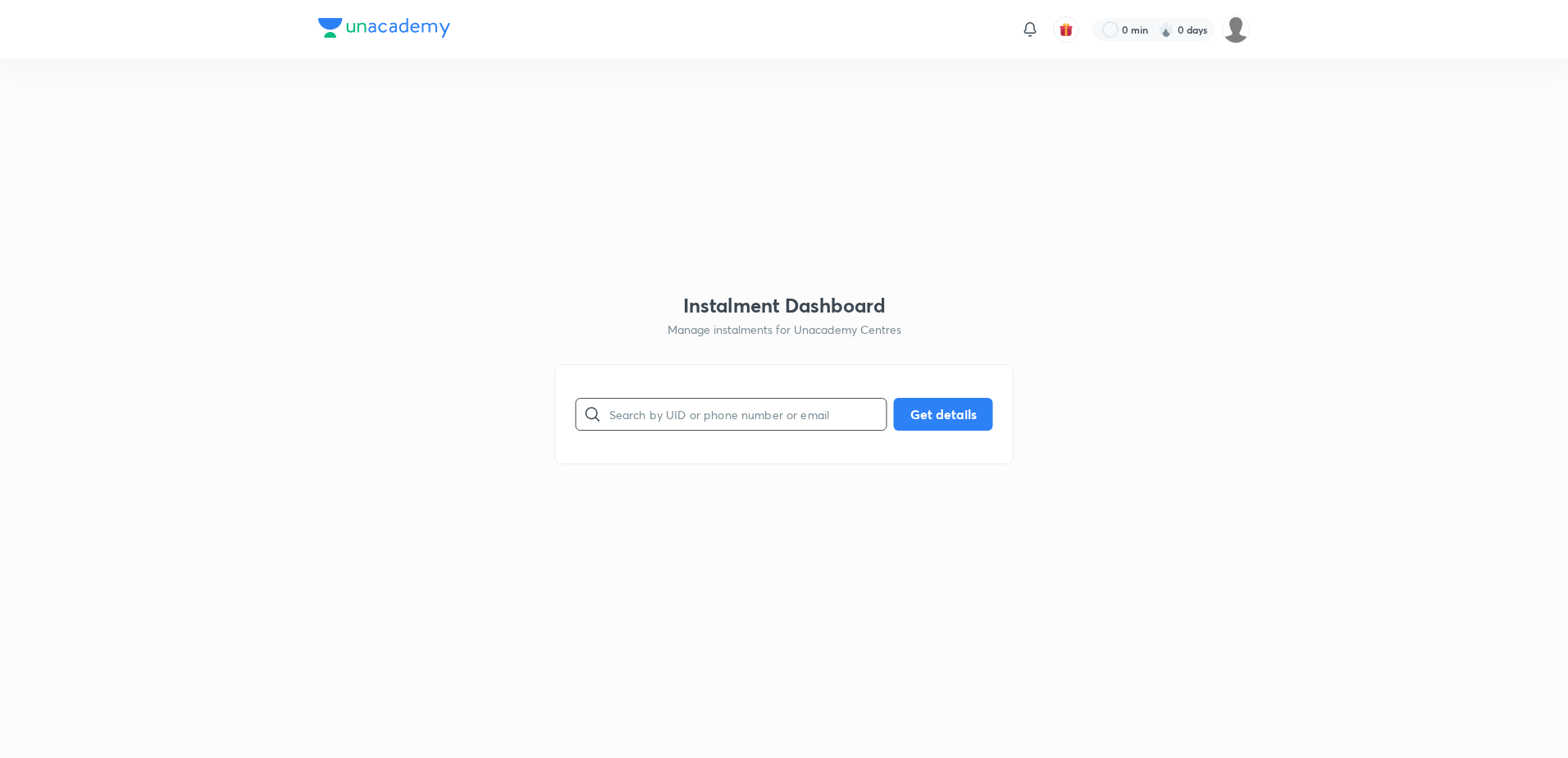
click at [687, 418] on input "text" at bounding box center [747, 414] width 277 height 42
paste input "[EMAIL_ADDRESS][DOMAIN_NAME]"
type input "[EMAIL_ADDRESS][DOMAIN_NAME]"
click at [939, 409] on button "Get details" at bounding box center [943, 412] width 99 height 32
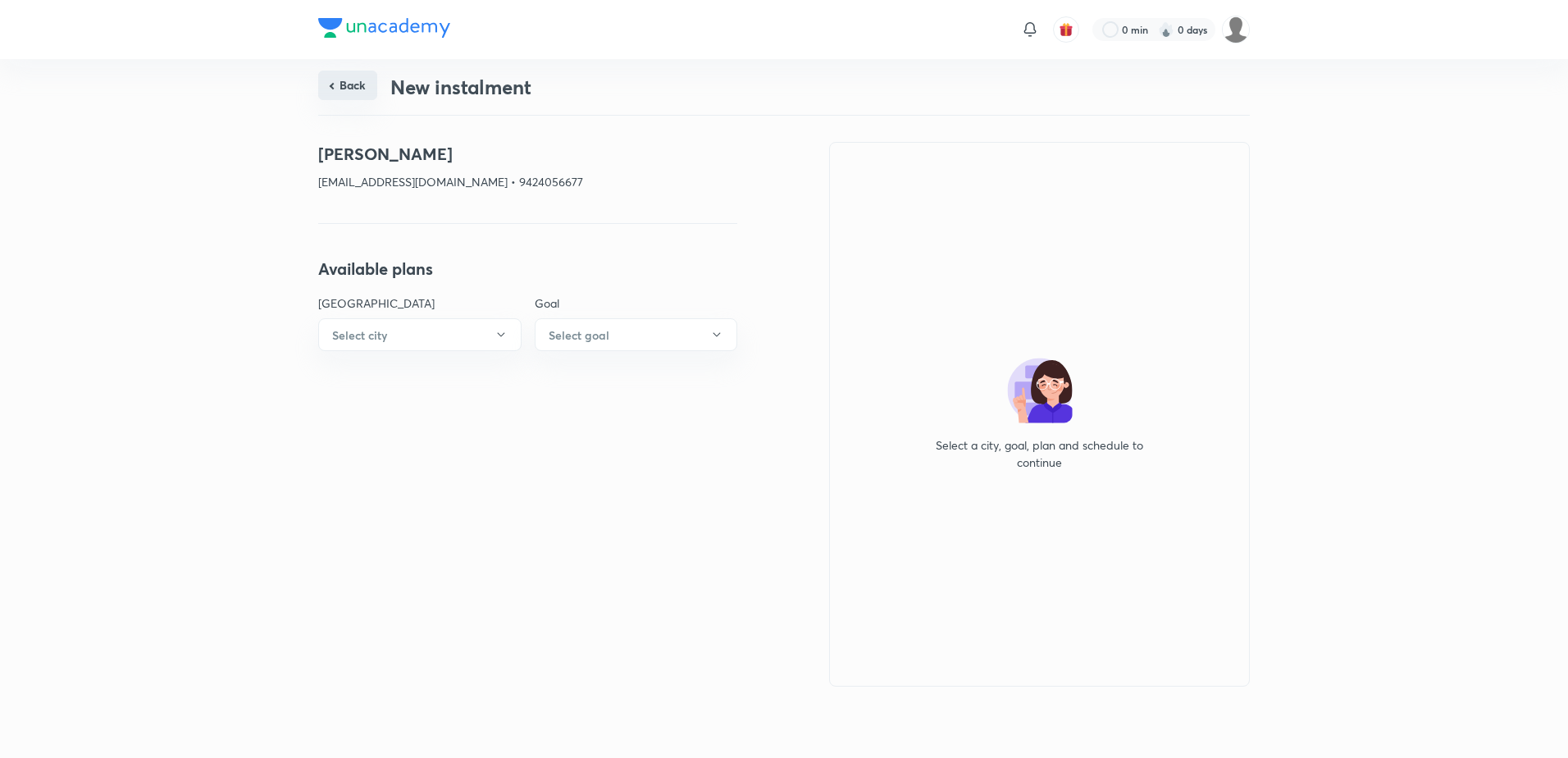
click at [348, 83] on button "Back" at bounding box center [347, 86] width 59 height 30
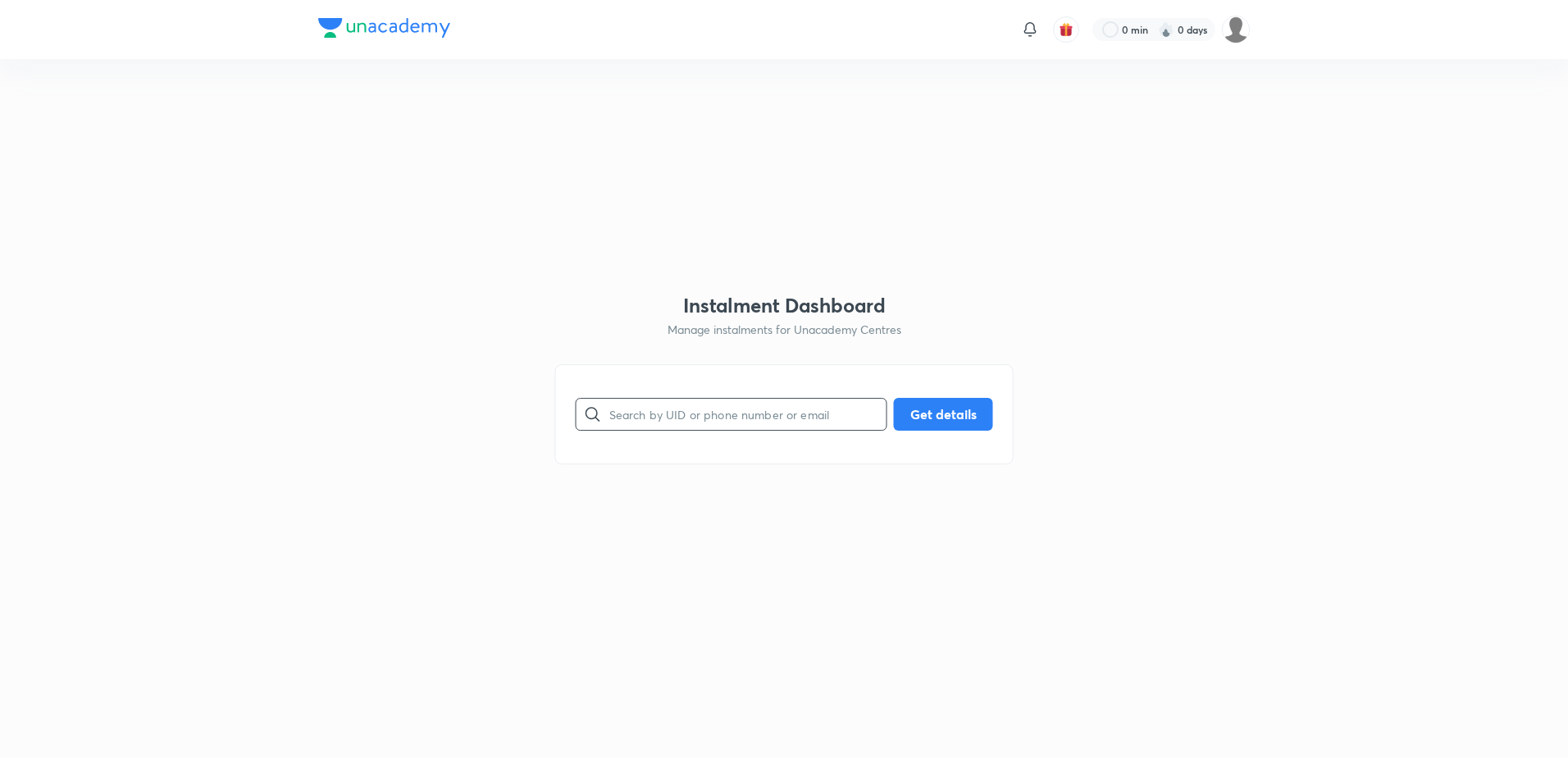
click at [678, 399] on input "text" at bounding box center [747, 414] width 277 height 42
paste input "[EMAIL_ADDRESS][DOMAIN_NAME]"
click at [914, 409] on button "Get details" at bounding box center [943, 412] width 99 height 32
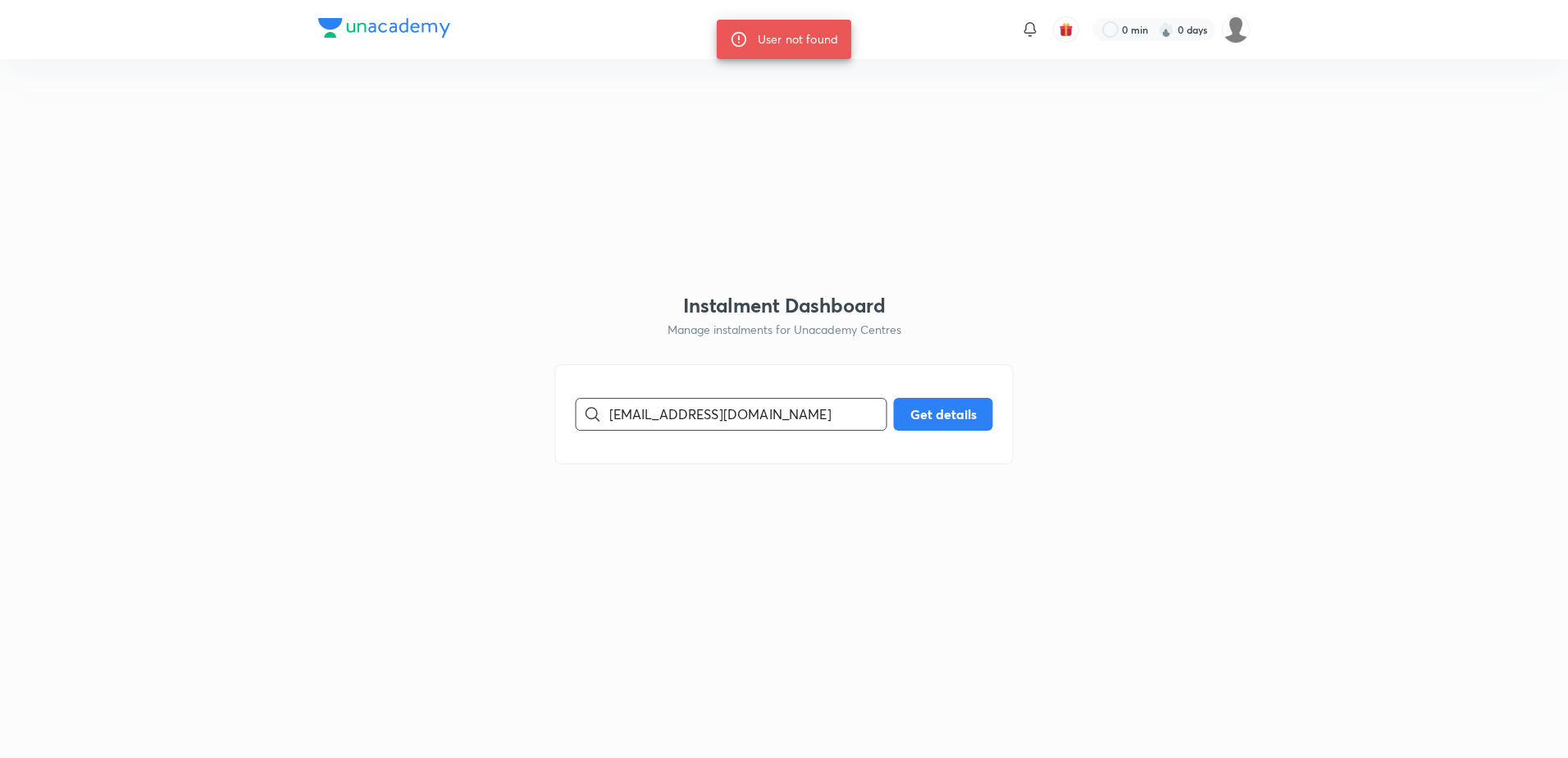
click at [609, 425] on input "[EMAIL_ADDRESS][DOMAIN_NAME]" at bounding box center [747, 414] width 277 height 42
type input "[EMAIL_ADDRESS][DOMAIN_NAME]"
click at [940, 409] on button "Get details" at bounding box center [943, 412] width 99 height 32
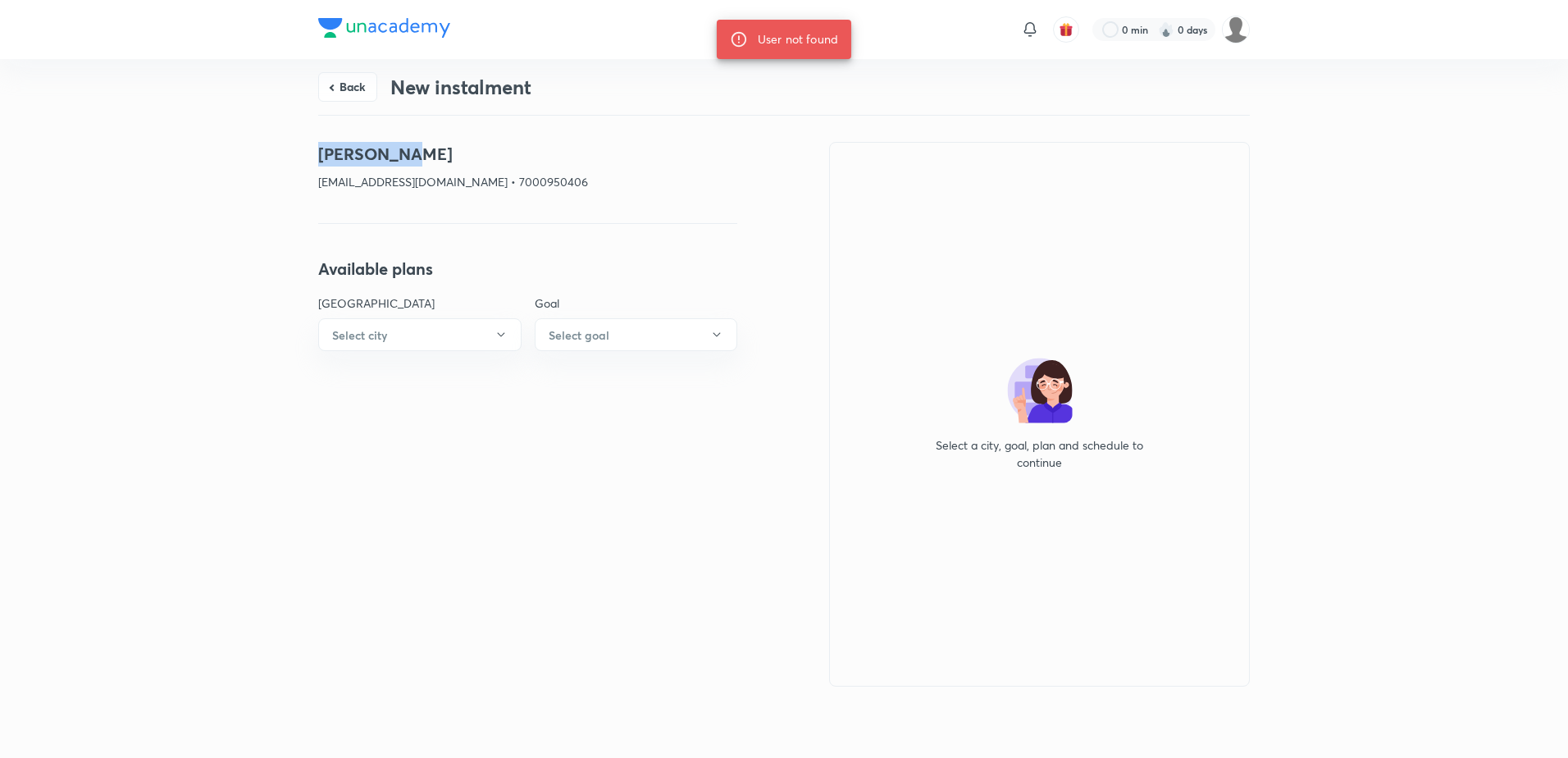
drag, startPoint x: 449, startPoint y: 153, endPoint x: 240, endPoint y: 153, distance: 209.0
click at [240, 153] on div "Back New instalment [PERSON_NAME] [EMAIL_ADDRESS][DOMAIN_NAME] • 7000950406 Ava…" at bounding box center [784, 405] width 1568 height 693
copy h4 "[PERSON_NAME]"
click at [350, 79] on button "Back" at bounding box center [347, 86] width 59 height 30
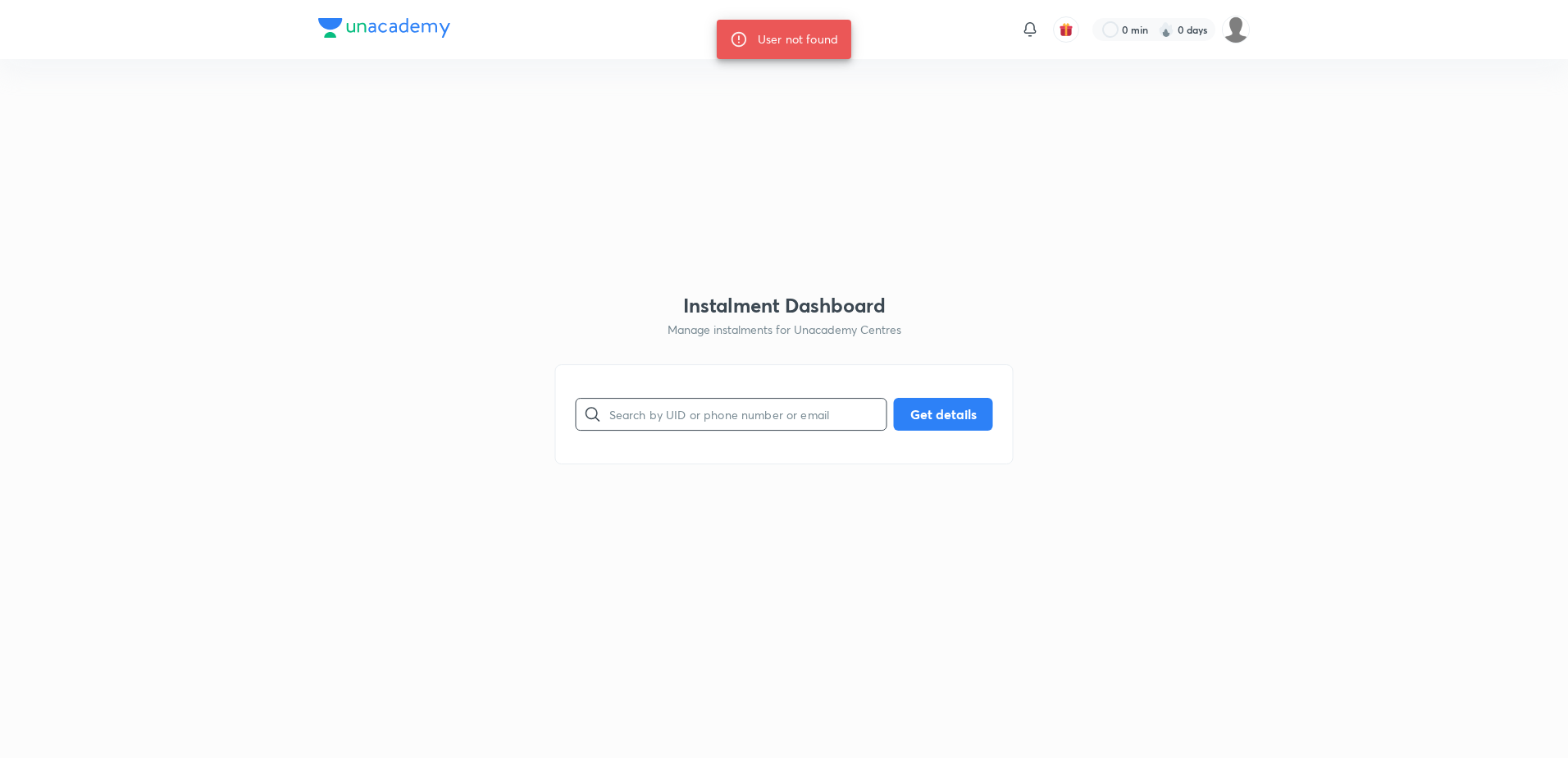
click at [671, 407] on input "text" at bounding box center [747, 414] width 277 height 42
paste input "[EMAIL_ADDRESS][DOMAIN_NAME]"
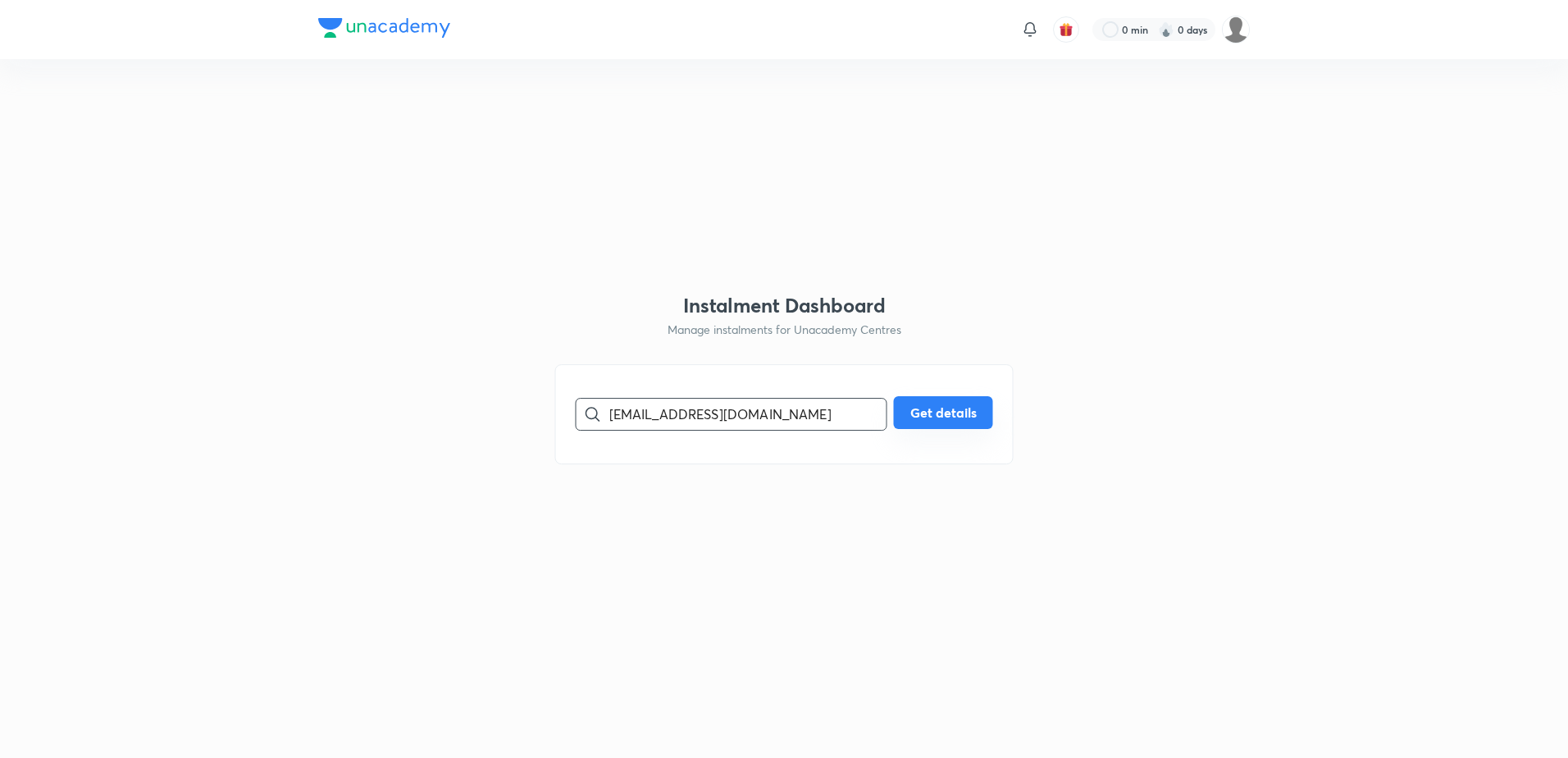
type input "[EMAIL_ADDRESS][DOMAIN_NAME]"
click at [954, 414] on button "Get details" at bounding box center [943, 412] width 99 height 32
